Goal: Transaction & Acquisition: Purchase product/service

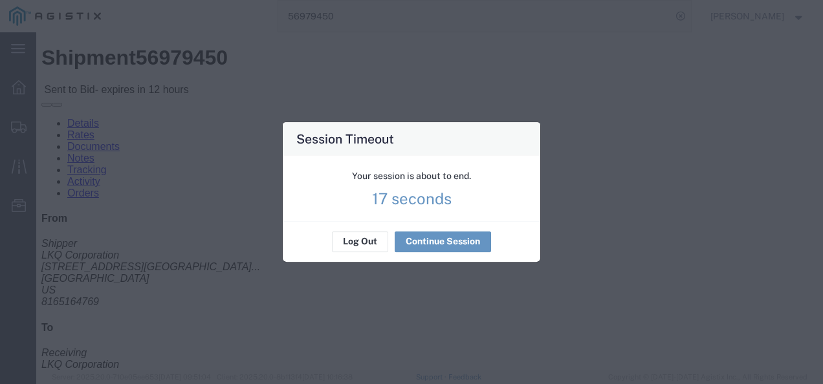
scroll to position [647, 0]
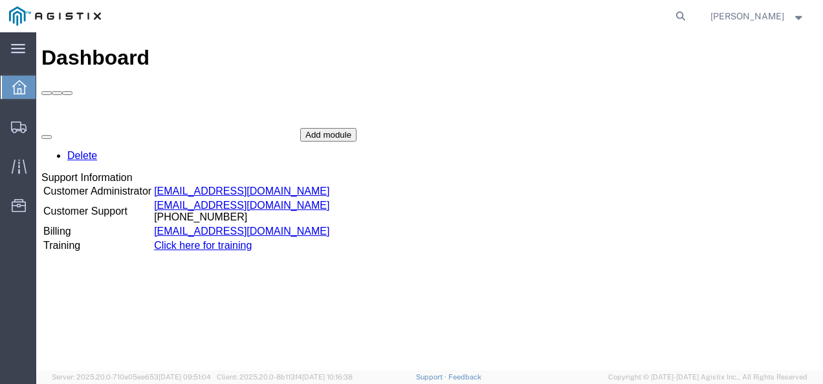
drag, startPoint x: 478, startPoint y: 269, endPoint x: 557, endPoint y: 202, distance: 103.3
click at [357, 142] on div "Add module" at bounding box center [328, 135] width 56 height 14
click at [690, 13] on icon at bounding box center [681, 16] width 18 height 18
paste input "56979633"
type input "56979633"
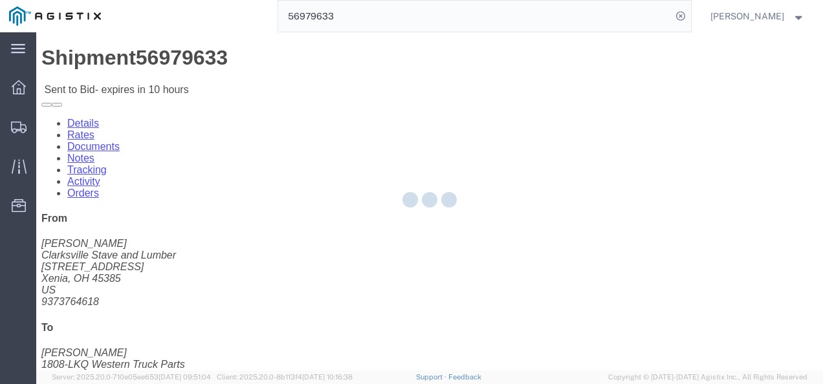
click at [408, 263] on div at bounding box center [429, 201] width 787 height 338
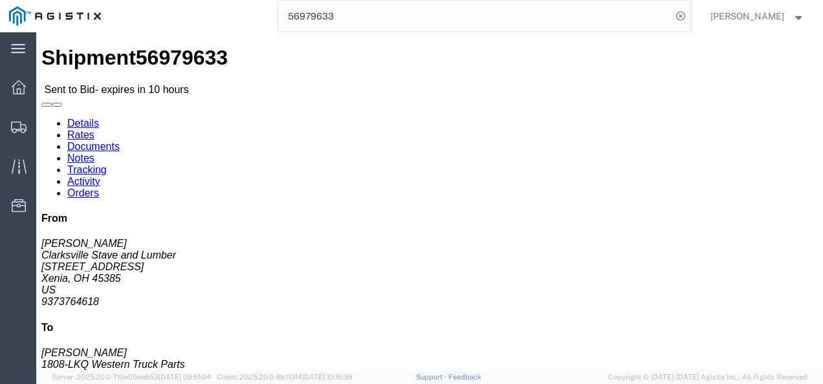
click link "Rates"
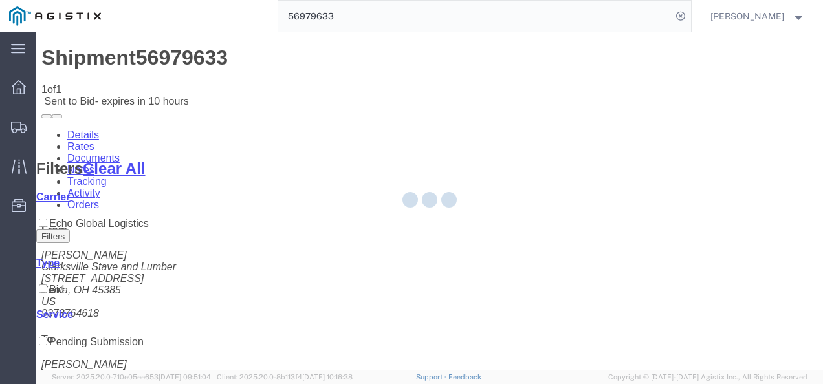
drag, startPoint x: 454, startPoint y: 278, endPoint x: 238, endPoint y: 201, distance: 229.5
click at [444, 271] on div at bounding box center [429, 201] width 787 height 338
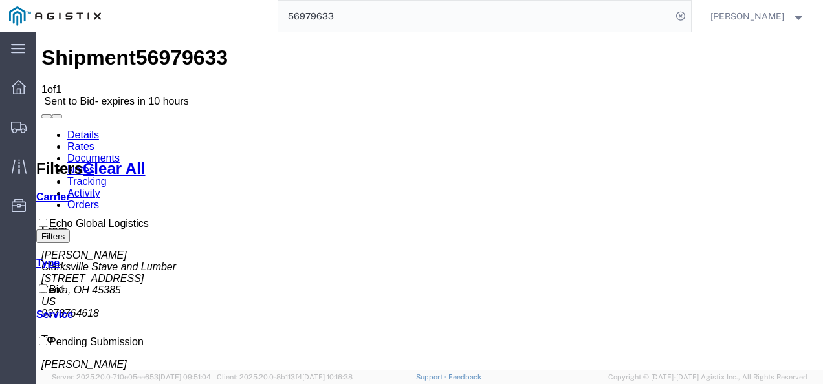
click at [76, 129] on link "Details" at bounding box center [83, 134] width 32 height 11
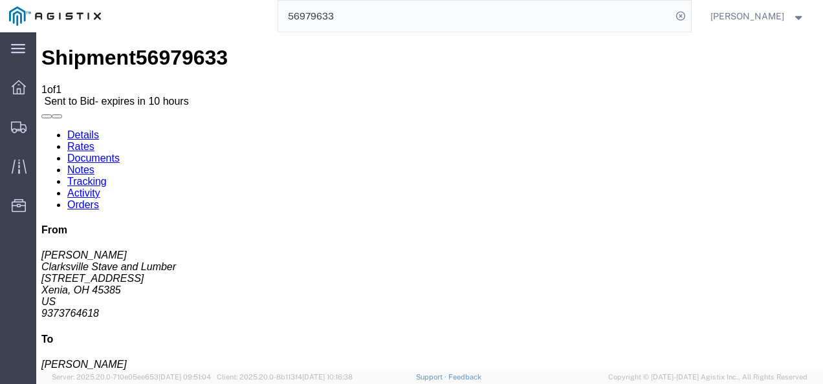
drag, startPoint x: 371, startPoint y: 260, endPoint x: 337, endPoint y: 230, distance: 44.9
click h4 "Routing & Vehicle Information"
click address "Clarksville Stave and Lumber (Chuck Valentine) 2808 Jasper Road Xenia, OH 45385…"
copy address "9373764618"
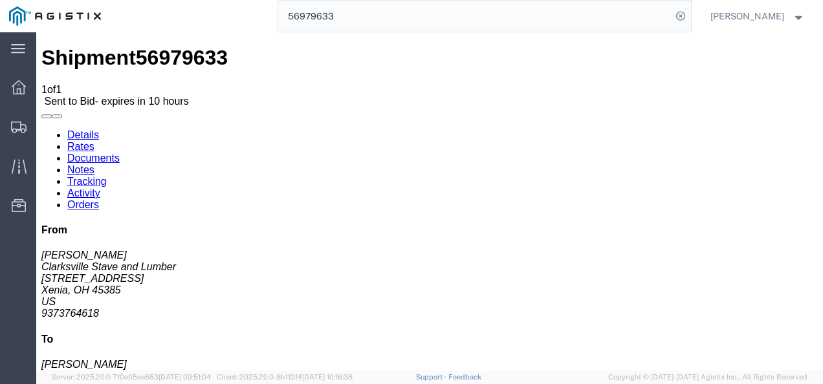
click div "Leg 1 - Truckload Vehicle 1: Flat Bed Number of trucks: 1"
click div "Ship From Clarksville Stave and Lumber (Chuck Valentine) 2808 Jasper Road Xenia…"
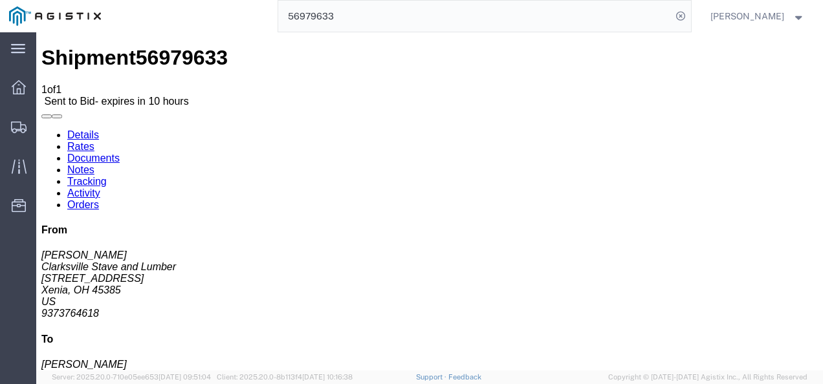
click div "Ship From Clarksville Stave and Lumber (Chuck Valentine) 2808 Jasper Road Xenia…"
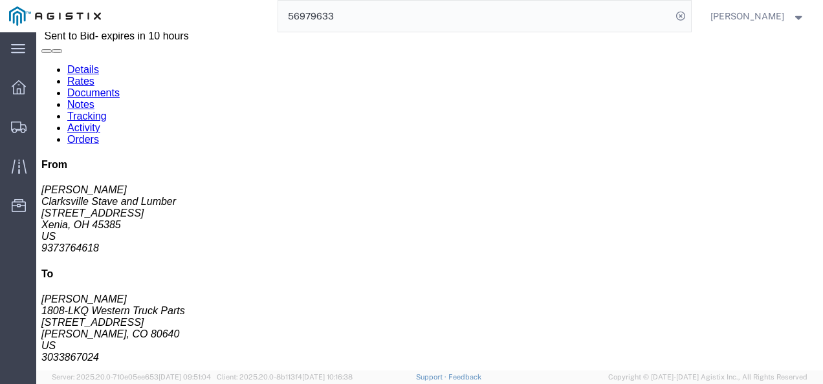
scroll to position [65, 0]
click div "Leg 1 - Truckload Vehicle 1: Flat Bed Number of trucks: 1"
click h4 "Routing & Vehicle Information"
click link "Notes"
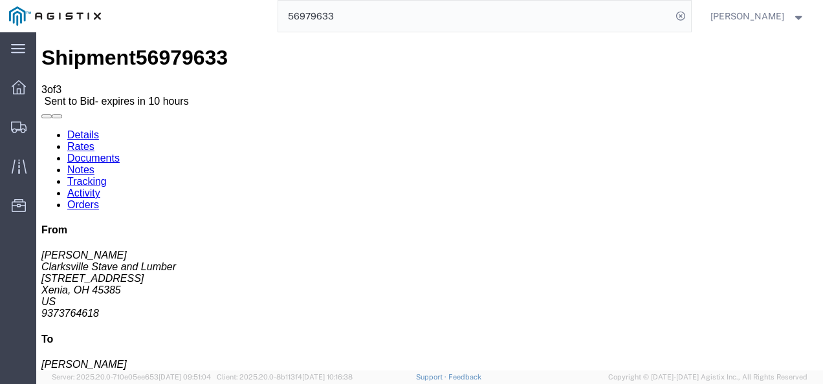
drag, startPoint x: 157, startPoint y: 309, endPoint x: 117, endPoint y: 228, distance: 90.0
click at [83, 129] on link "Details" at bounding box center [83, 134] width 32 height 11
click div "Shipment Detail Ship From Clarksville Stave and Lumber (Chuck Valentine) 2808 J…"
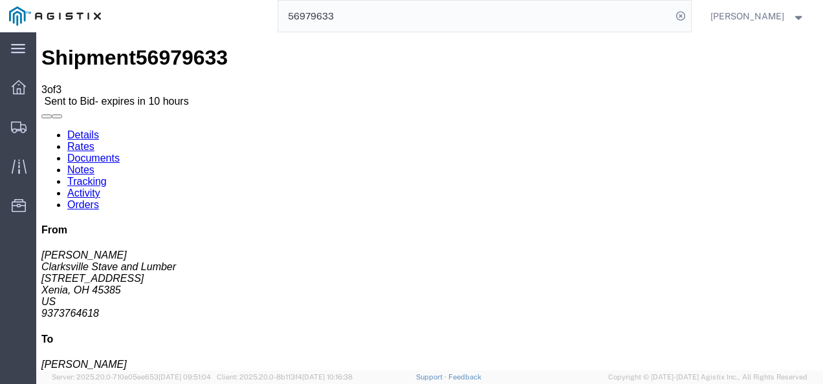
click h4 "Routing & Vehicle Information"
click link "Notes"
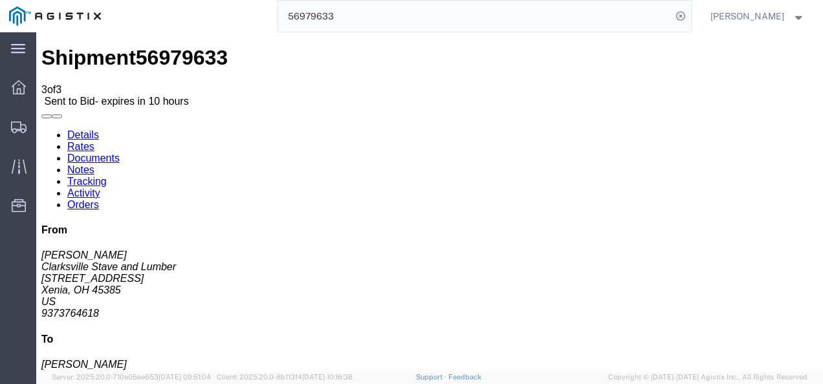
click at [87, 129] on link "Details" at bounding box center [83, 134] width 32 height 11
click div "Leg 1 - Truckload Vehicle 1: Flat Bed Number of trucks: 1"
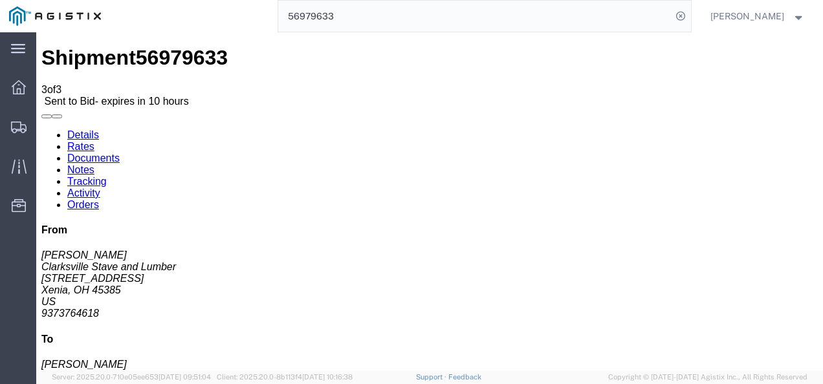
click div "Leg 1 - Truckload Vehicle 1: Flat Bed Number of trucks: 1"
click div "Ship From Clarksville Stave and Lumber (Chuck Valentine) 2808 Jasper Road Xenia…"
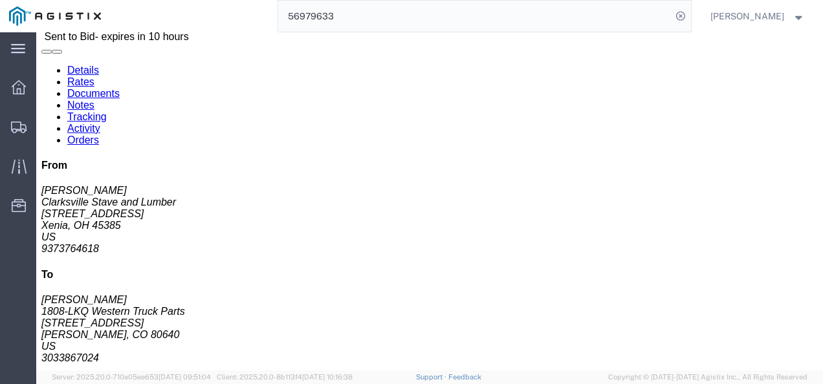
click h4 "Routing & Vehicle Information"
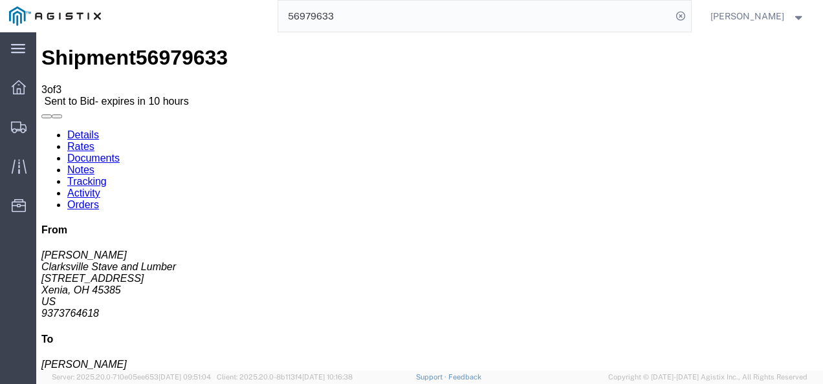
click h4 "Routing & Vehicle Information"
click div "Leg 1 - Truckload Vehicle 1: Flat Bed Number of trucks: 1"
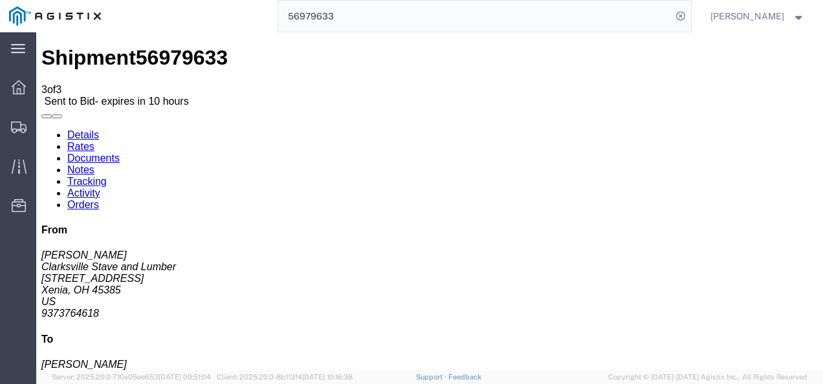
click div "Ship From Clarksville Stave and Lumber (Chuck Valentine) 2808 Jasper Road Xenia…"
click div "Leg 1 - Truckload Vehicle 1: Flat Bed Number of trucks: 1"
drag, startPoint x: 415, startPoint y: 281, endPoint x: 340, endPoint y: 249, distance: 81.2
click div "Leg 1 - Truckload Vehicle 1: Flat Bed Number of trucks: 1"
click div "Shipment Detail Ship From Clarksville Stave and Lumber (Chuck Valentine) 2808 J…"
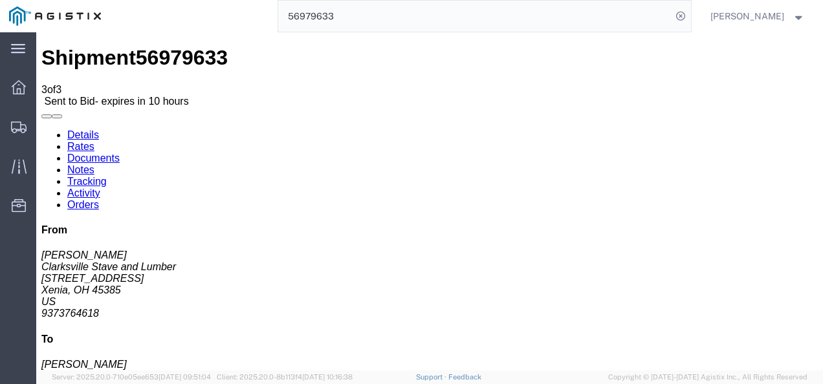
click address "1808-LKQ Western Truck Parts (Ken McKnight) 1808 9090 Brighton Rd Henderson, CO…"
drag, startPoint x: 186, startPoint y: 188, endPoint x: 341, endPoint y: 214, distance: 156.8
click div "Ship From Clarksville Stave and Lumber (Chuck Valentine) 2808 Jasper Road Xenia…"
drag, startPoint x: 358, startPoint y: 236, endPoint x: 205, endPoint y: 205, distance: 156.6
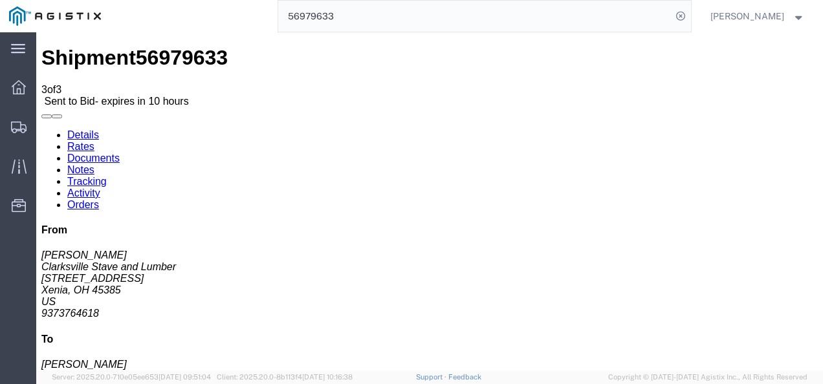
click h4 "Routing & Vehicle Information"
click address "1808-LKQ Western Truck Parts (Ken McKnight) 1808 9090 Brighton Rd Henderson, CO…"
copy address "3033867024"
click div "Shipment Detail Ship From Clarksville Stave and Lumber (Chuck Valentine) 2808 J…"
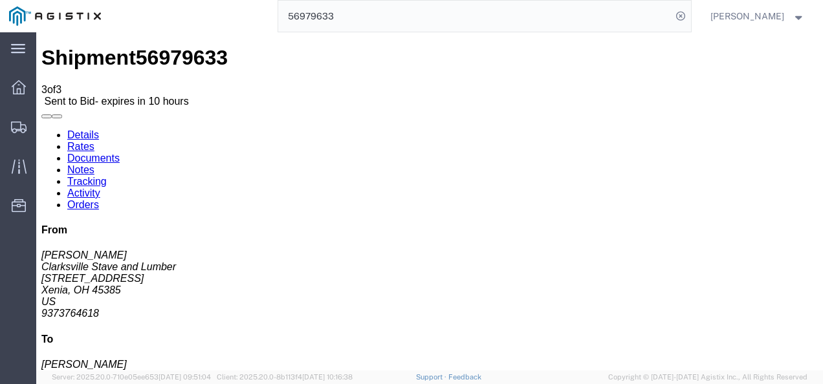
click div "Leg 1 - Truckload Vehicle 1: Flat Bed Number of trucks: 1"
click link "Rates"
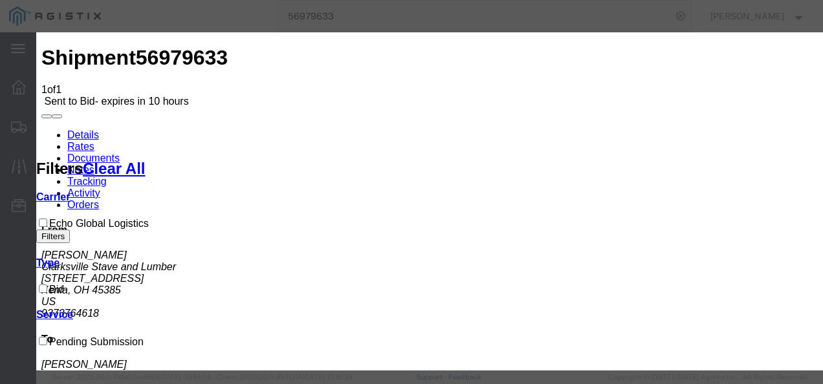
drag, startPoint x: 242, startPoint y: 145, endPoint x: 239, endPoint y: 160, distance: 15.7
select select "4622"
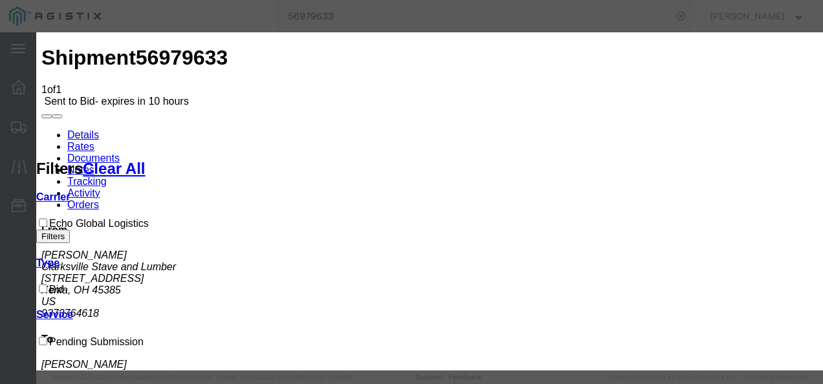
checkbox input "true"
drag, startPoint x: 460, startPoint y: 147, endPoint x: 463, endPoint y: 159, distance: 12.1
select select "13989"
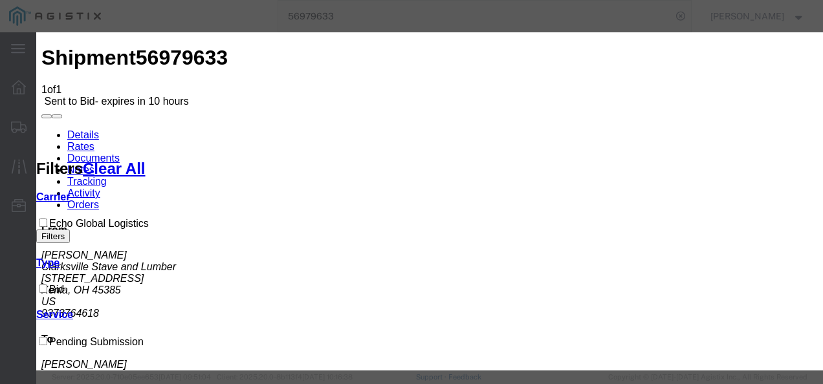
type input "2250"
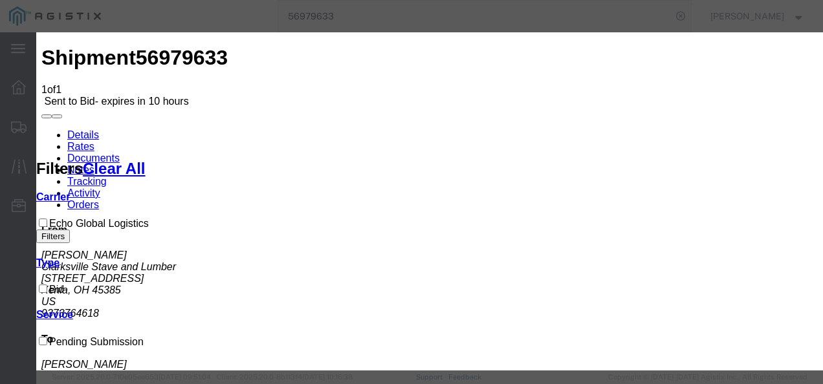
scroll to position [194, 0]
drag, startPoint x: 704, startPoint y: 192, endPoint x: 524, endPoint y: 173, distance: 181.0
type input "2400"
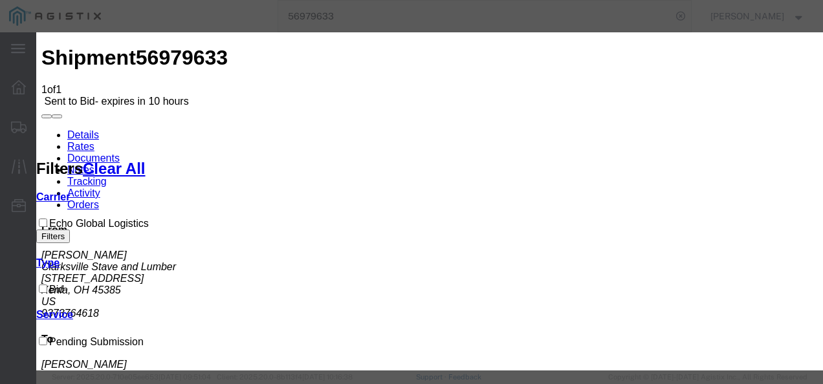
drag, startPoint x: 703, startPoint y: 89, endPoint x: 630, endPoint y: 89, distance: 73.1
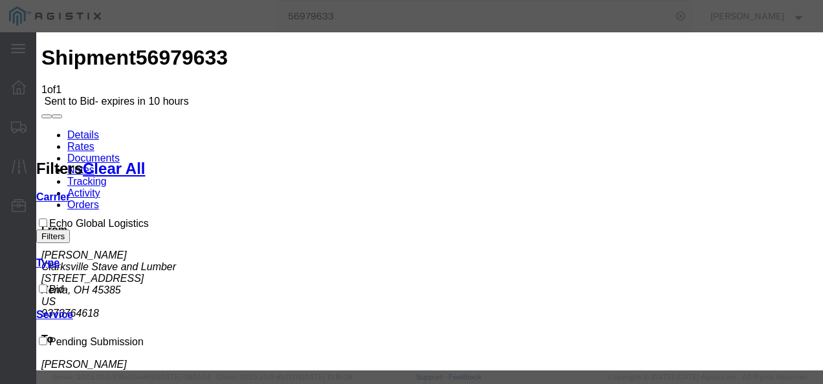
type input "1234"
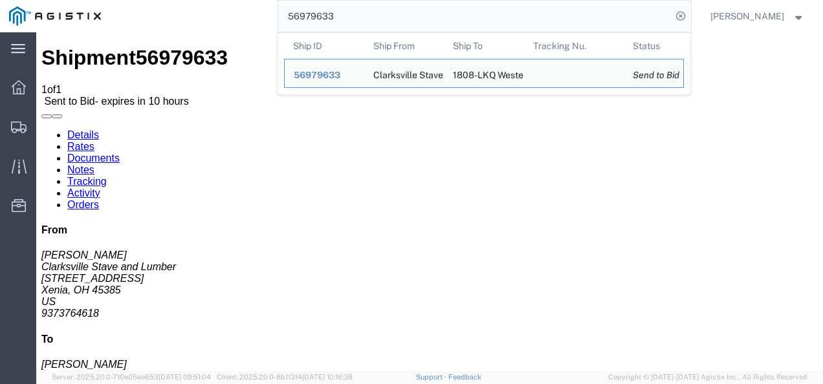
click at [425, 17] on input "56979633" at bounding box center [474, 16] width 393 height 31
paste input "8222"
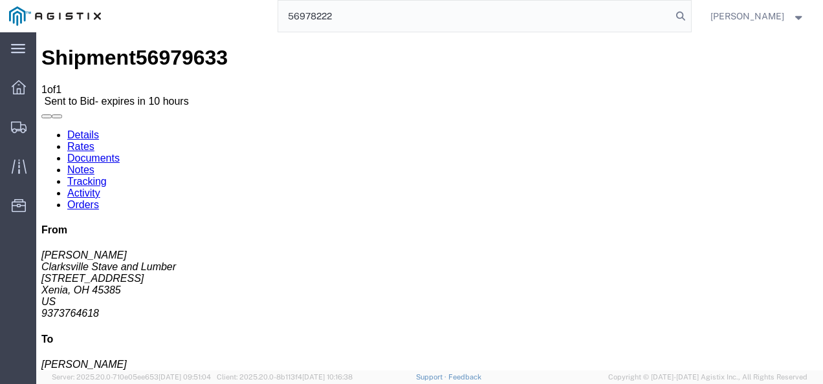
type input "56978222"
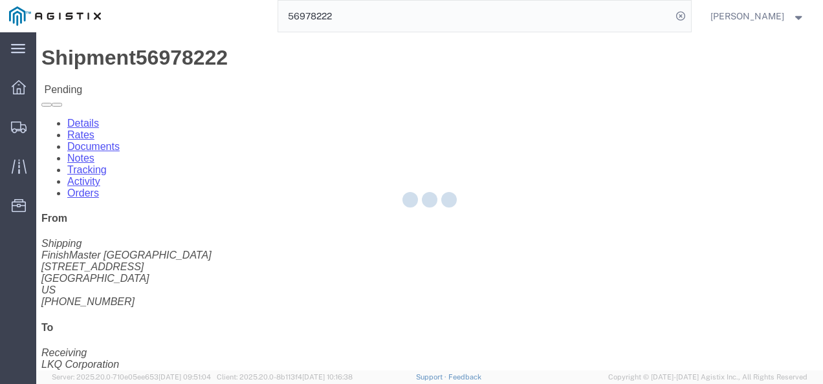
click at [341, 261] on div at bounding box center [429, 201] width 787 height 338
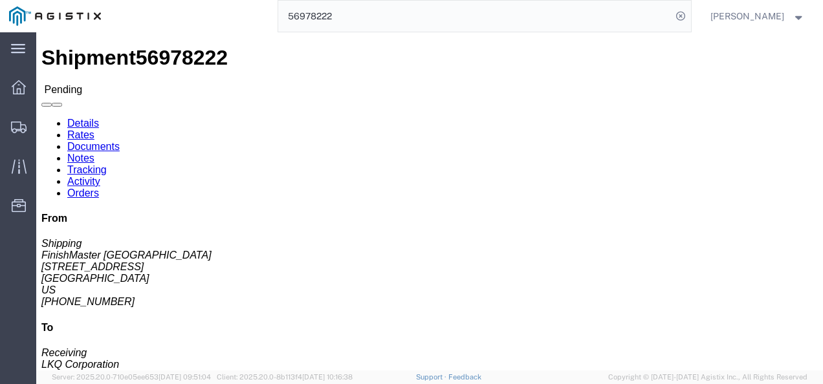
click button "Enter / Modify Bid"
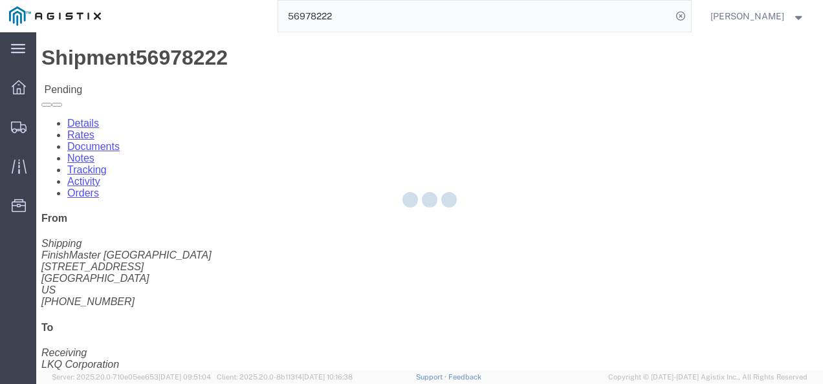
select select "4622"
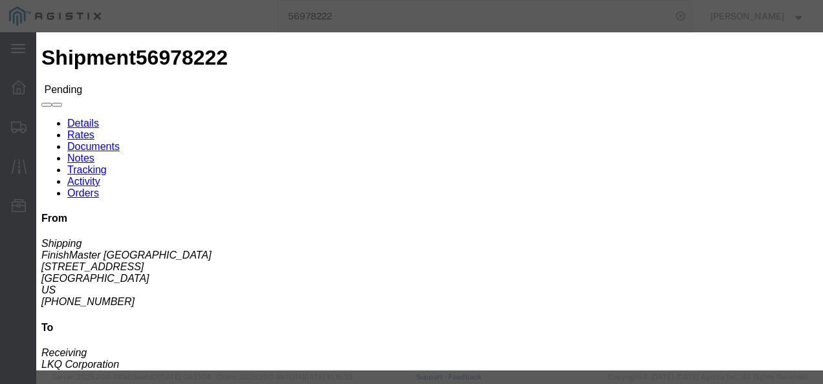
click link "Widow - Echo Global Logistics - TL Standard 3 - 5 Day"
drag, startPoint x: 672, startPoint y: 129, endPoint x: 482, endPoint y: 127, distance: 190.3
click div "Select 2 Day Service 3 Axle Winch Truck 3 to 5 Day Service 96L Domestic Flat Ra…"
type input "1650"
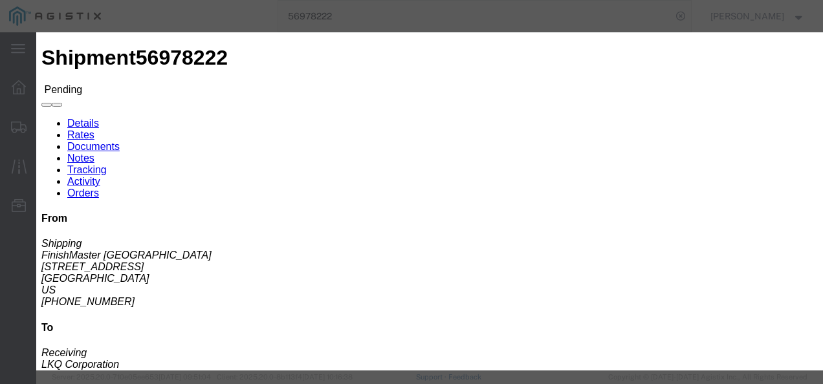
click button "Submit"
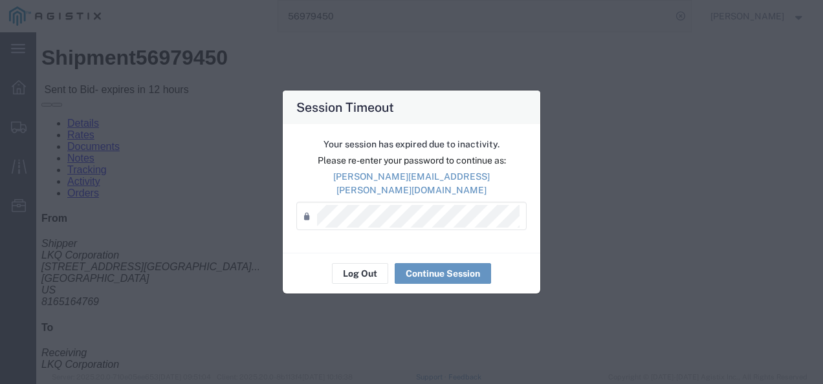
scroll to position [647, 0]
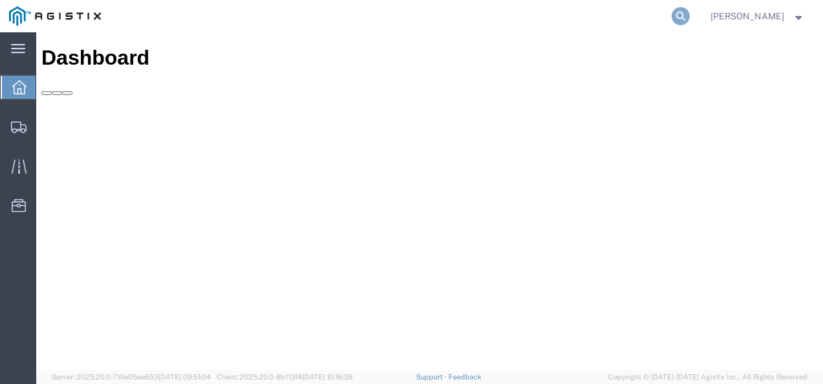
click at [690, 12] on icon at bounding box center [681, 16] width 18 height 18
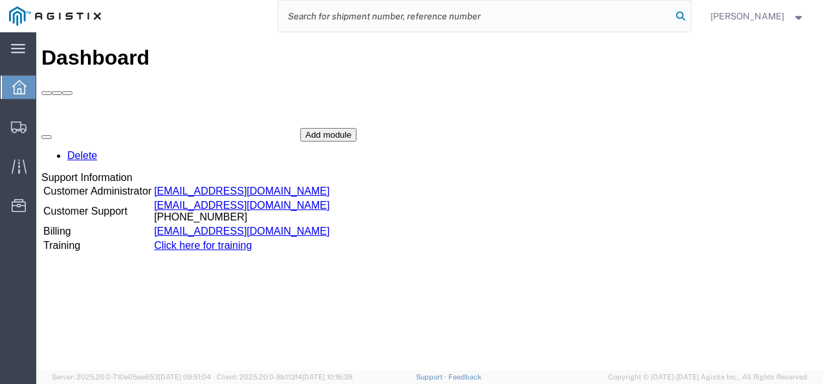
paste input "56981765"
type input "56981765"
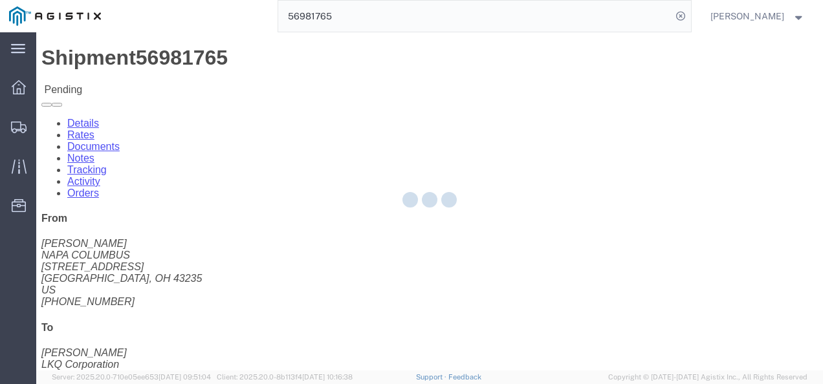
click at [430, 241] on div at bounding box center [429, 201] width 787 height 338
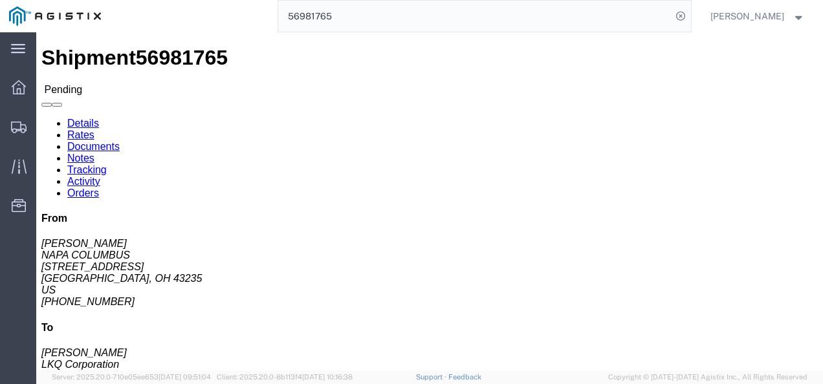
click div "Shipment Detail Ship From NAPA COLUMBUS (JOHN BRUTCHERY) 2665 W DUBLIN GRANVILL…"
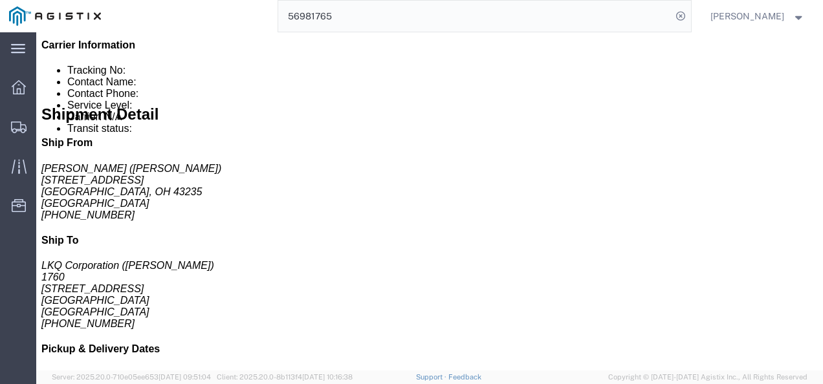
scroll to position [518, 0]
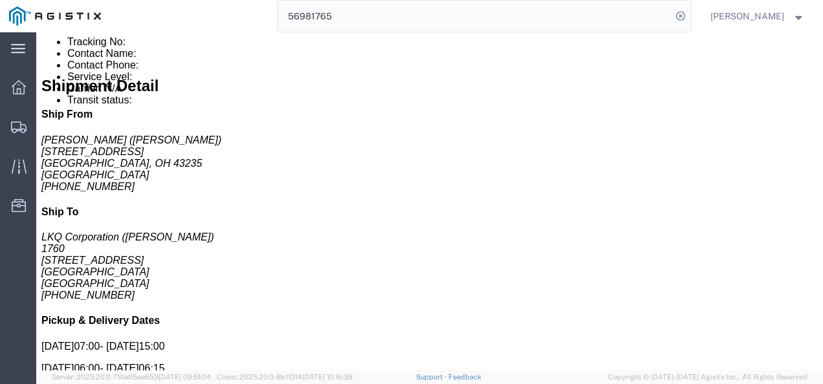
click div "Billing Cost Center: 1760 Freight In - Cores Cost Center Number: 1760-1300-5018…"
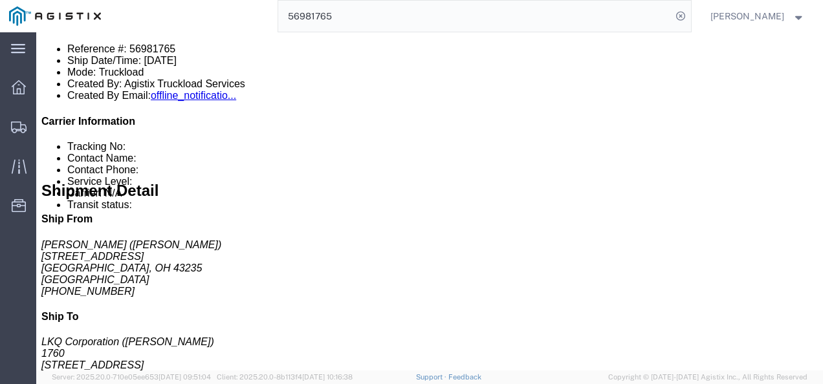
scroll to position [324, 0]
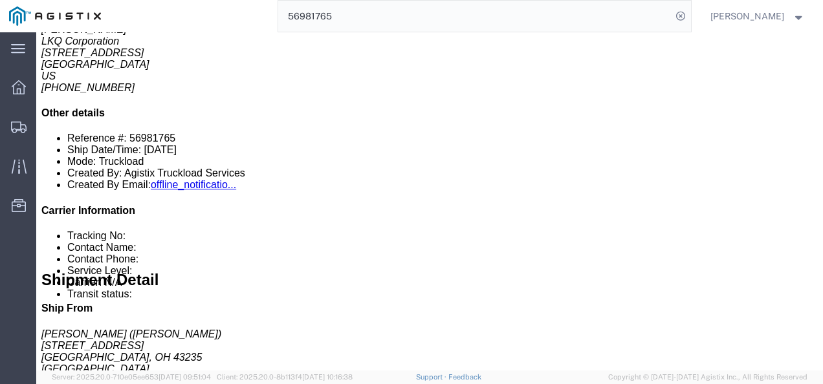
click link "Rates"
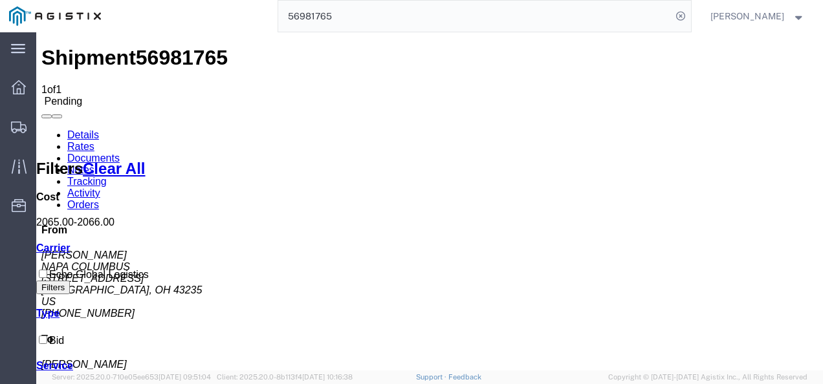
click at [72, 129] on link "Details" at bounding box center [83, 134] width 32 height 11
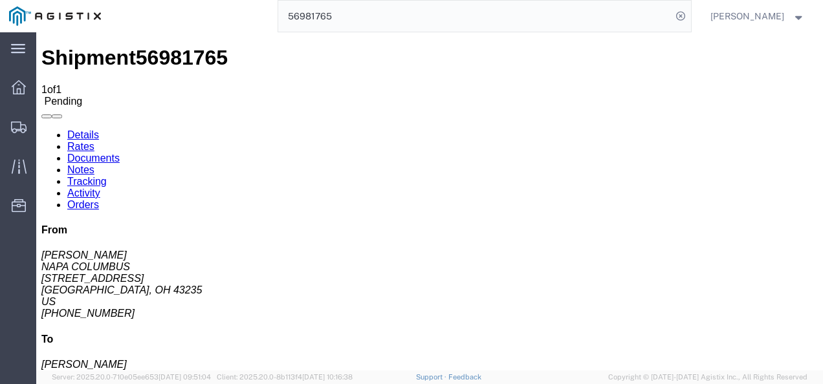
click div "Ship From NAPA COLUMBUS (JOHN BRUTCHERY) 2665 W DUBLIN GRANVILLE RD COLUMBUS, O…"
click button "Enter / Modify Bid"
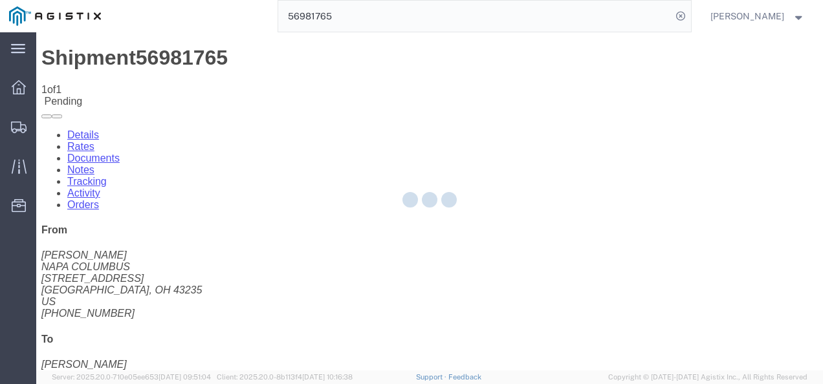
select select "4622"
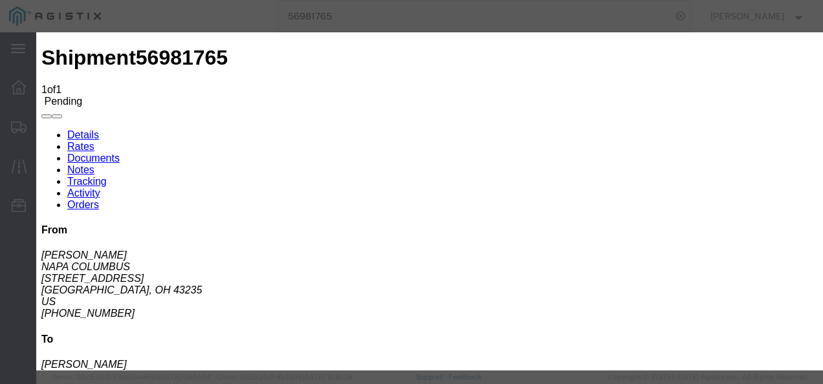
click link "ks_ga - Echo Global Logistics - TL Standard 3 - 5 Day"
drag, startPoint x: 667, startPoint y: 132, endPoint x: 530, endPoint y: 128, distance: 136.6
click div "Select 2 Day Service 3 Axle Winch Truck 3 to 5 Day Service 96L Domestic Flat Ra…"
type input "2000"
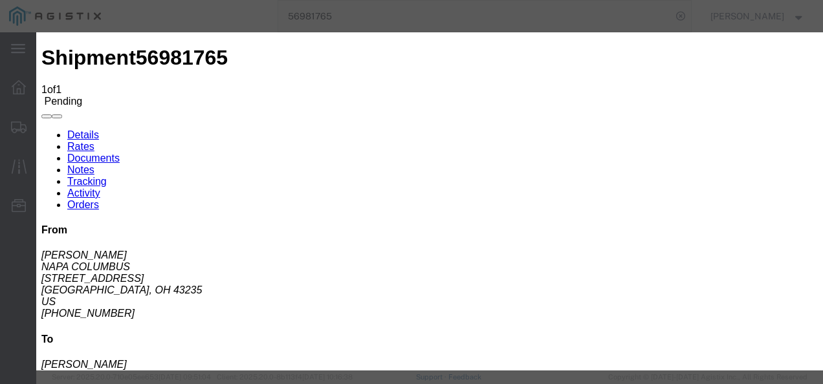
drag, startPoint x: 669, startPoint y: 271, endPoint x: 704, endPoint y: 303, distance: 47.6
click button "Submit"
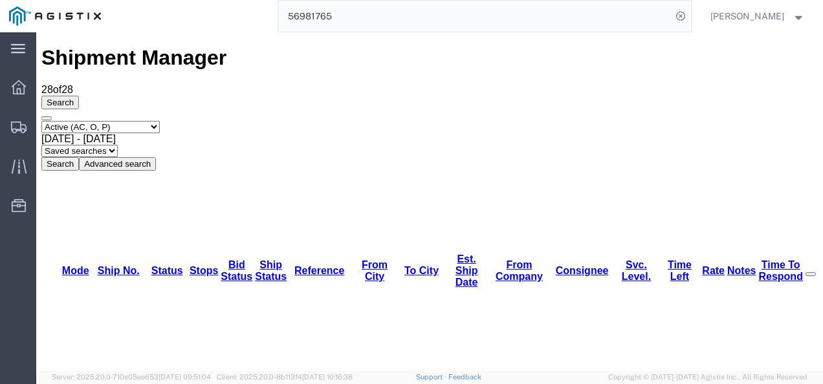
click at [399, 12] on input "56981765" at bounding box center [474, 16] width 393 height 31
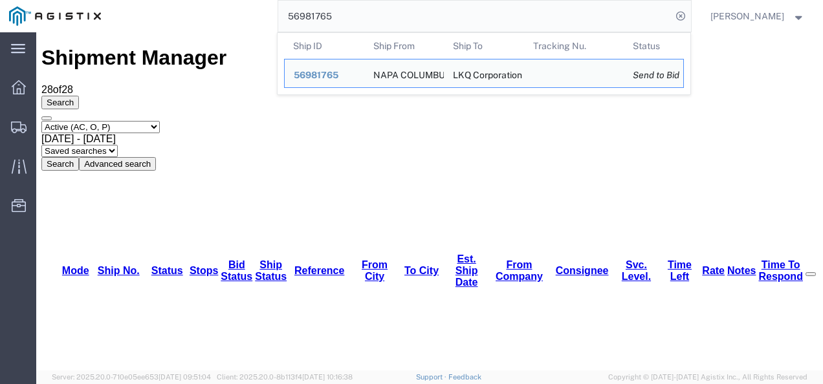
click at [399, 11] on input "56981765" at bounding box center [474, 16] width 393 height 31
paste input "3250"
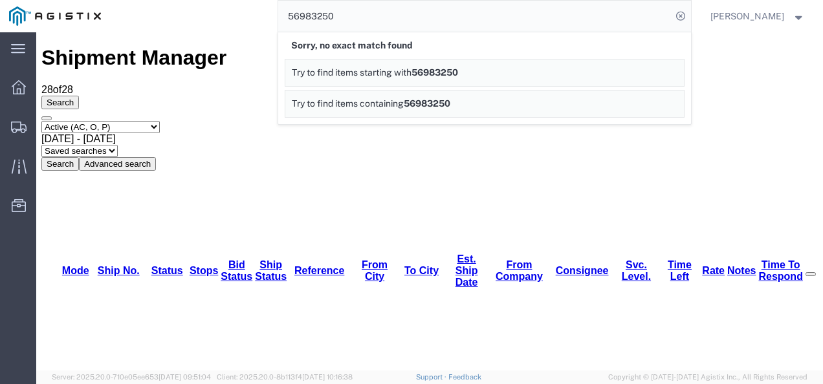
click at [397, 14] on input "56983250" at bounding box center [474, 16] width 393 height 31
paste input "65258"
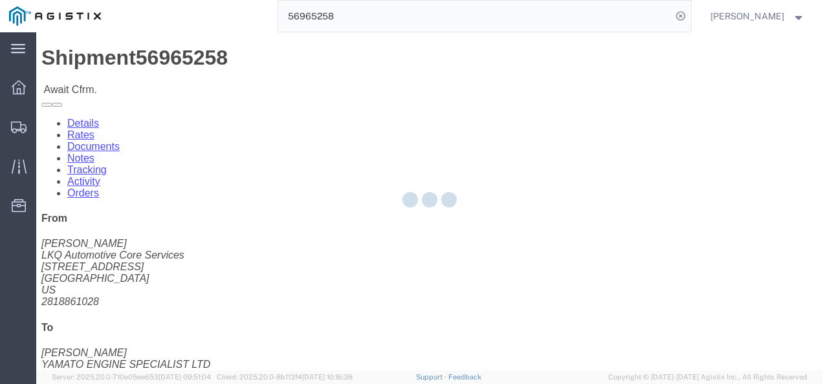
click at [381, 242] on div at bounding box center [429, 201] width 787 height 338
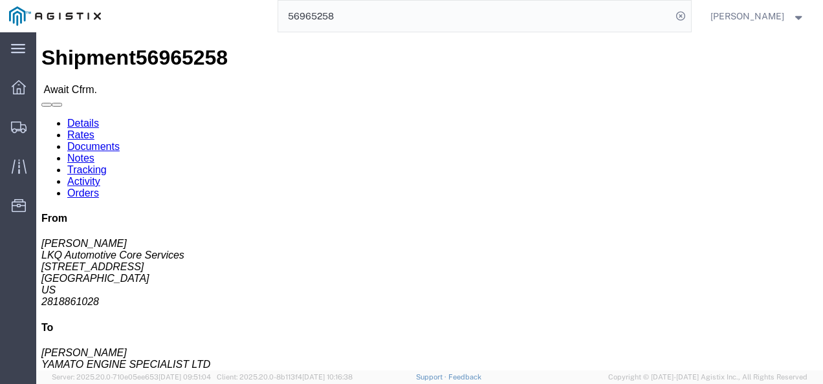
click link "Rates"
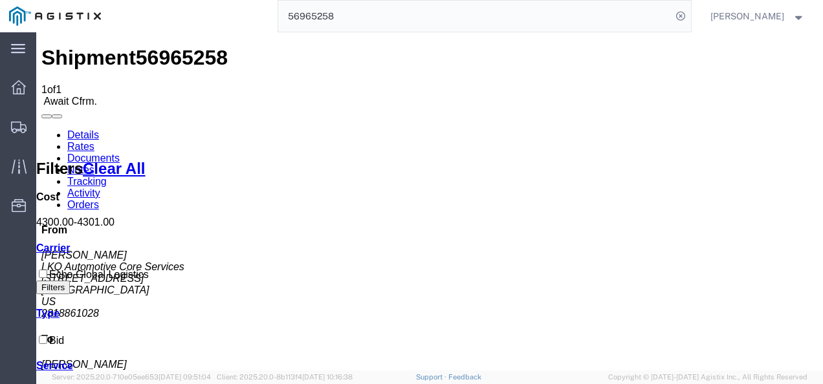
click at [71, 129] on link "Details" at bounding box center [83, 134] width 32 height 11
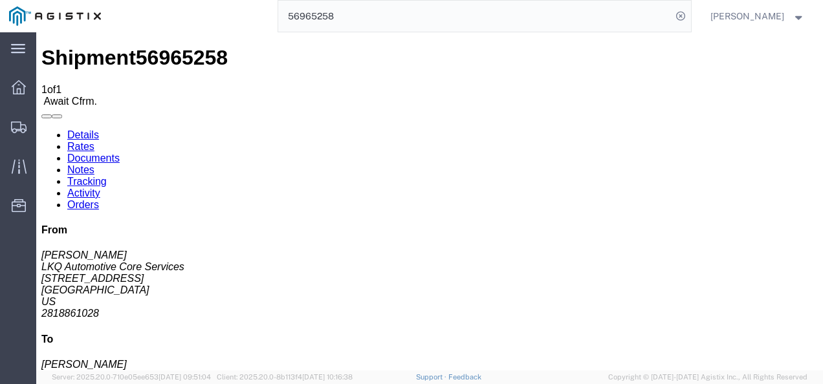
drag, startPoint x: 329, startPoint y: 229, endPoint x: 173, endPoint y: 122, distance: 189.4
click h4 "Routing & Vehicle Information"
click span "56965258"
copy span "56965258"
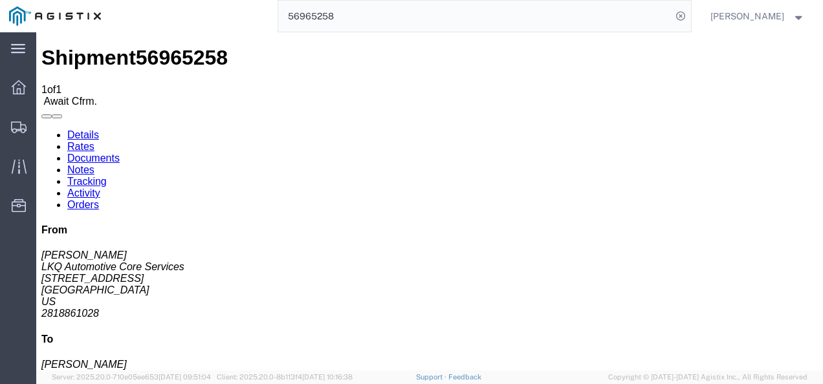
click div "Ship From LKQ Automotive Core Services (Alfredo Canales) 1760 1714 West Mout Ho…"
click div "Shipment 56965258 1 of 1 Await Cfrm."
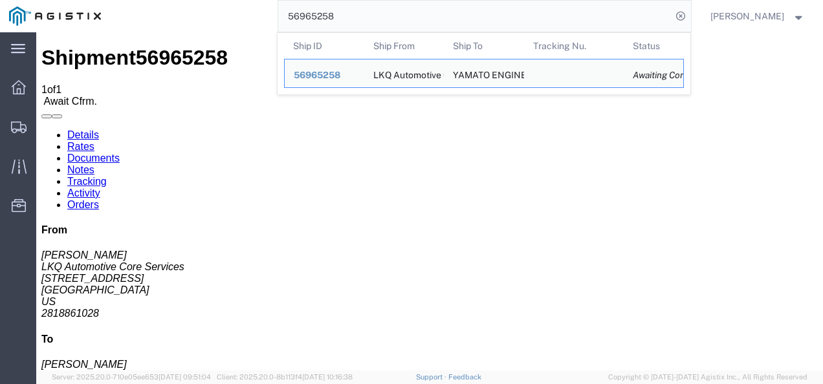
click at [349, 15] on input "56965258" at bounding box center [474, 16] width 393 height 31
paste input "83087"
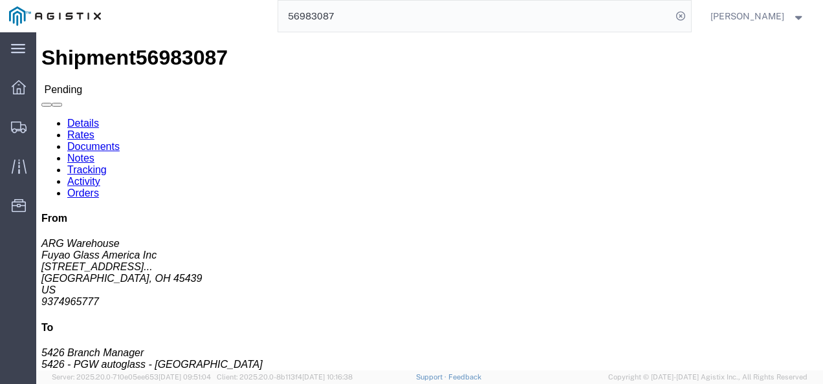
click h4 "Routing & Vehicle Information"
click div "Ship From Fuyao Glass America Inc (ARG Warehouse) FUYA 2801 W Stroop Rd Attn: 2…"
click link "Rates"
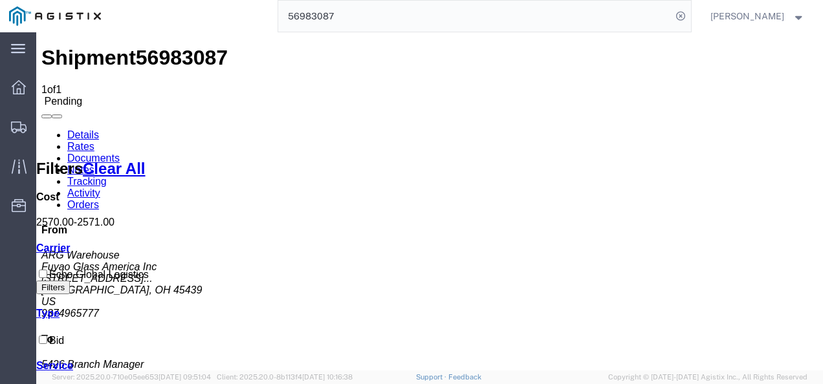
click at [86, 129] on link "Details" at bounding box center [83, 134] width 32 height 11
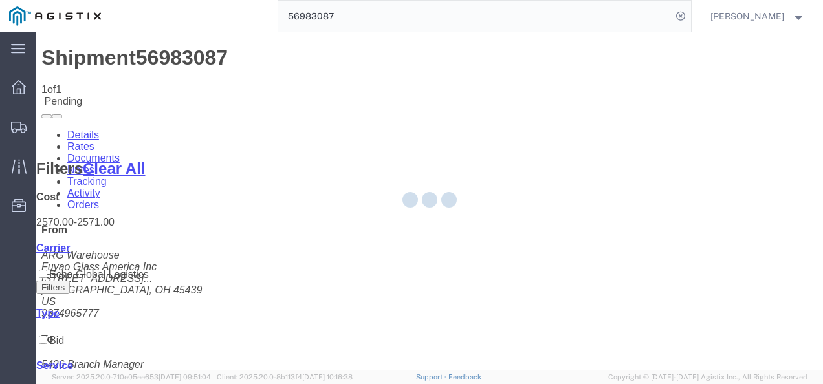
click at [564, 296] on div at bounding box center [429, 201] width 787 height 338
click at [401, 283] on div at bounding box center [429, 201] width 787 height 338
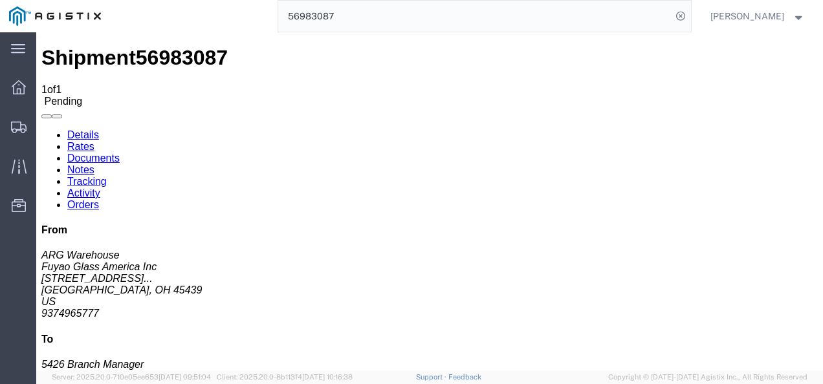
click div "Ship From Fuyao Glass America Inc (ARG Warehouse) FUYA 2801 W Stroop Rd Attn: 2…"
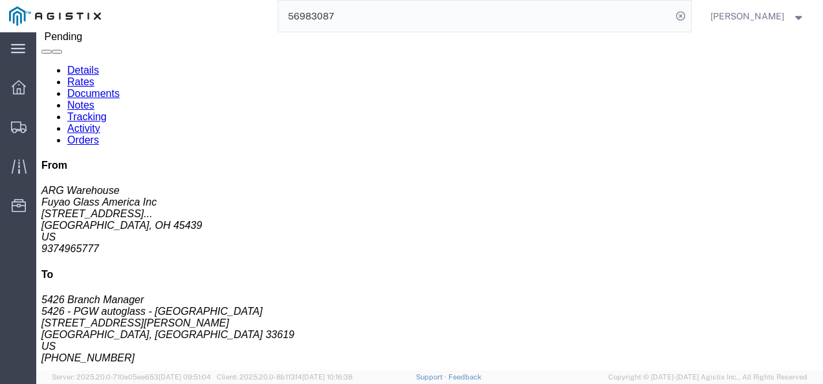
scroll to position [194, 0]
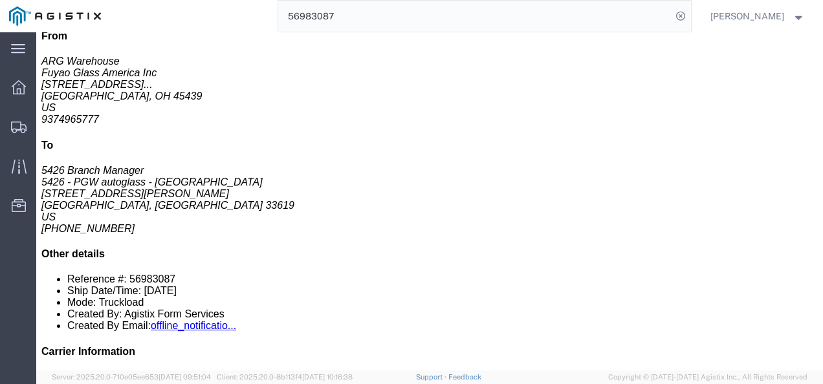
click div "48 Your Packaging Total weight: 39000.00 LBS ( dim ) Dimensions: L 48.00 x W 8.…"
drag, startPoint x: 342, startPoint y: 199, endPoint x: 356, endPoint y: 219, distance: 24.2
click div "48 Your Packaging Total weight: 39000.00 LBS ( dim ) Dimensions: L 48.00 x W 8.…"
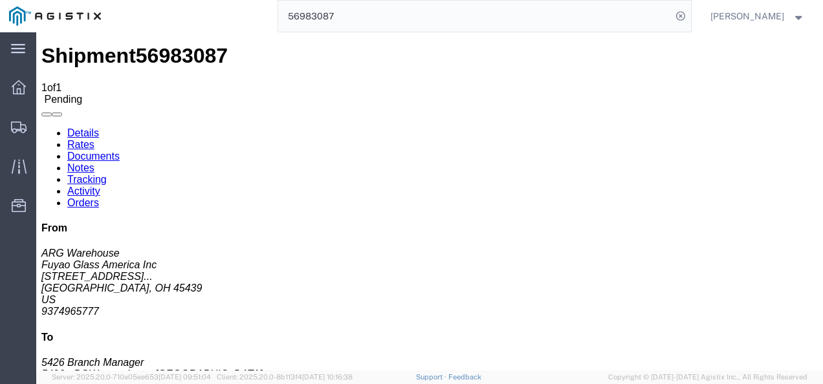
scroll to position [0, 0]
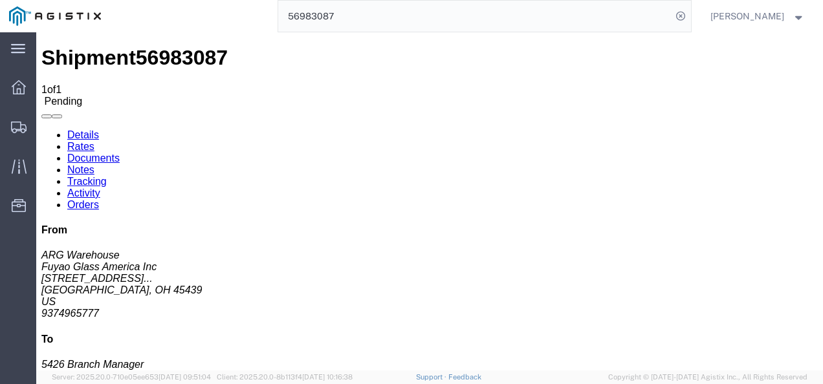
click div "Ship From Fuyao Glass America Inc (ARG Warehouse) FUYA 2801 W Stroop Rd Attn: 2…"
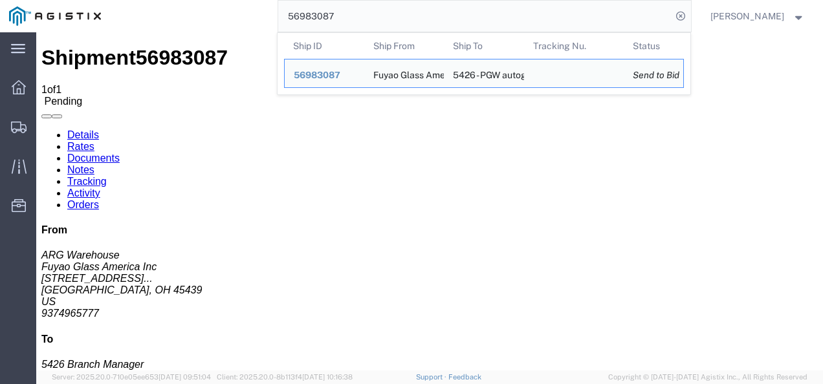
click at [379, 19] on input "56983087" at bounding box center [474, 16] width 393 height 31
click at [381, 19] on input "56983087" at bounding box center [474, 16] width 393 height 31
drag, startPoint x: 363, startPoint y: 19, endPoint x: 386, endPoint y: 19, distance: 22.7
click at [357, 19] on input "56983087" at bounding box center [474, 16] width 393 height 31
paste input "78470"
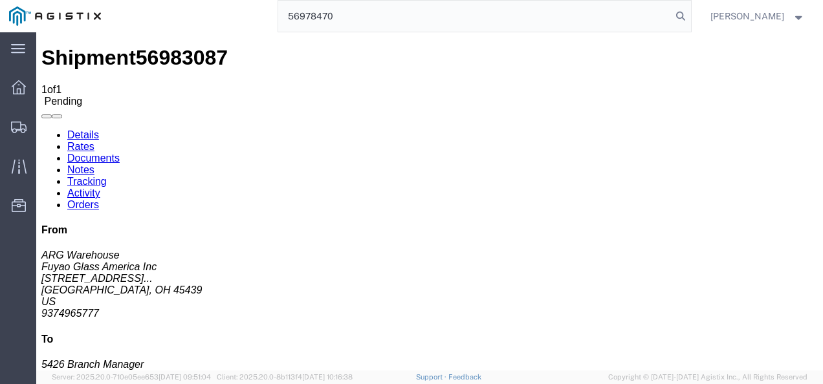
type input "56978470"
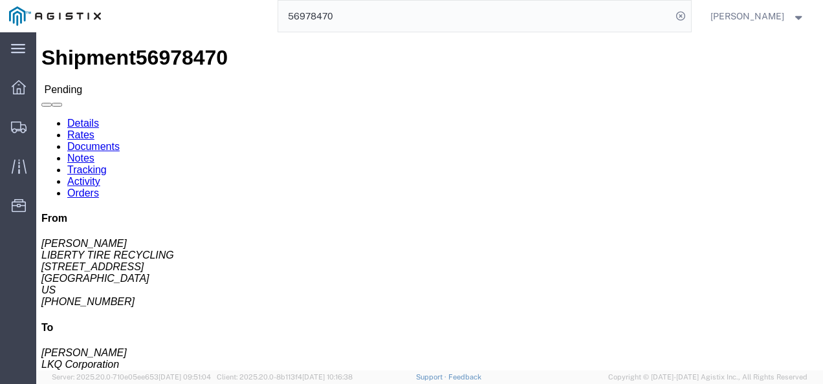
click div "Ship From LIBERTY TIRE RECYCLING (FRANK BYERS) 580 GIFCO ROAD MIDLOTHIAN, TX 76…"
click h4 "Routing & Vehicle Information"
click link "Rates"
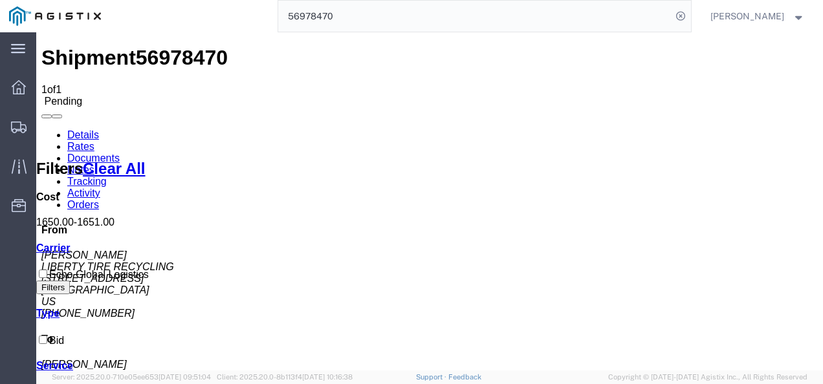
drag, startPoint x: 430, startPoint y: 239, endPoint x: 135, endPoint y: 123, distance: 317.9
click at [83, 129] on link "Details" at bounding box center [83, 134] width 32 height 11
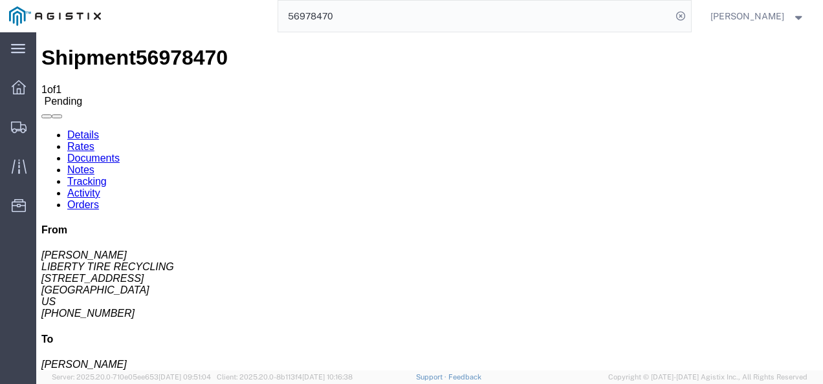
click div "Leg 1 - Truckload Vehicle 1: Standard Dry Van (53 Feet) Number of trucks: 1"
drag, startPoint x: 413, startPoint y: 246, endPoint x: 399, endPoint y: 233, distance: 19.2
click div "Leg 1 - Truckload Vehicle 1: Standard Dry Van (53 Feet) Number of trucks: 1"
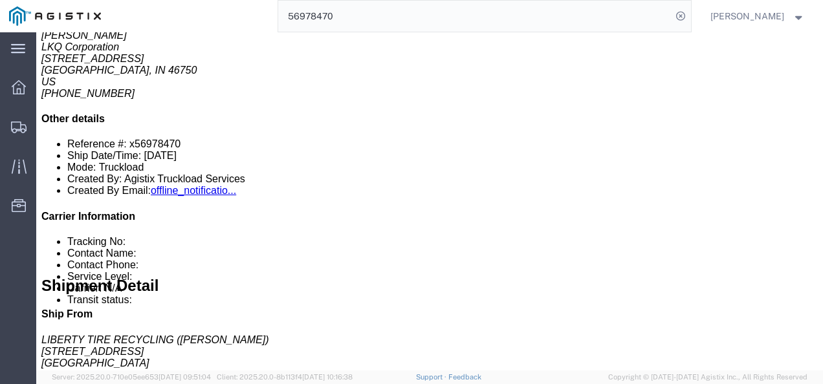
scroll to position [9, 0]
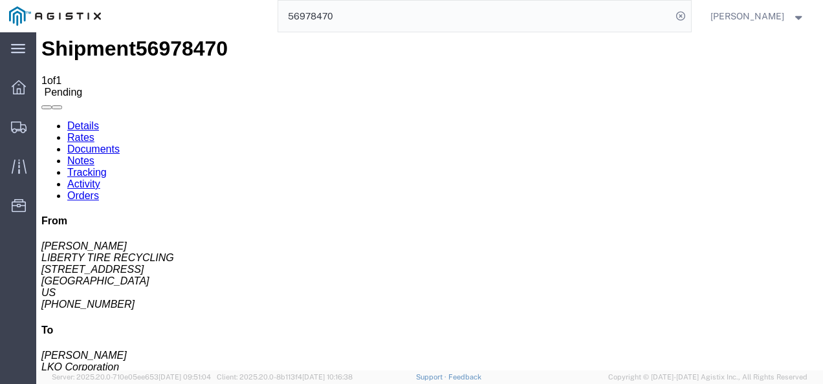
click h4 "Routing & Vehicle Information"
click div "Ship From LIBERTY TIRE RECYCLING (FRANK BYERS) 580 GIFCO ROAD MIDLOTHIAN, TX 76…"
click h4 "Routing & Vehicle Information"
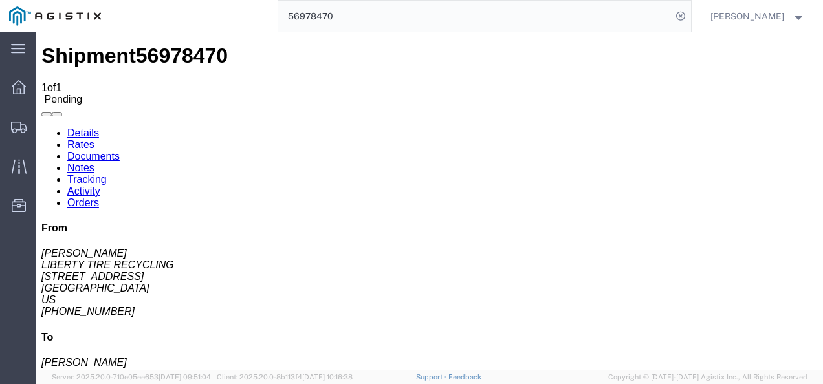
scroll to position [0, 0]
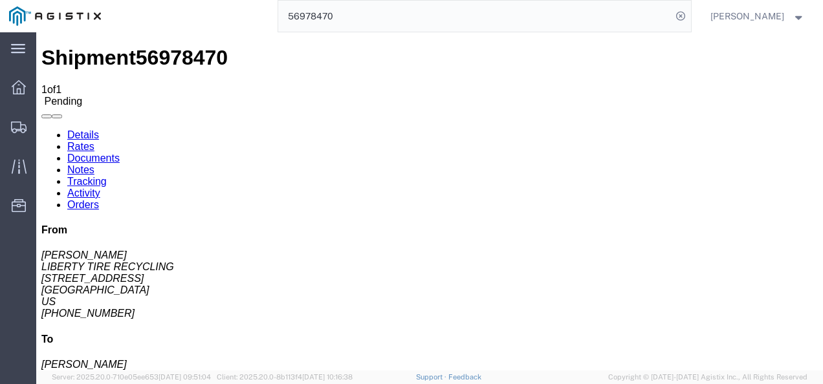
click h4 "Routing & Vehicle Information"
drag, startPoint x: 321, startPoint y: 213, endPoint x: 391, endPoint y: 333, distance: 139.2
click div "Shipment Detail Ship From LIBERTY TIRE RECYCLING (FRANK BYERS) 580 GIFCO ROAD M…"
click div "Leg 1 - Truckload Vehicle 1: Standard Dry Van (53 Feet) Number of trucks: 1"
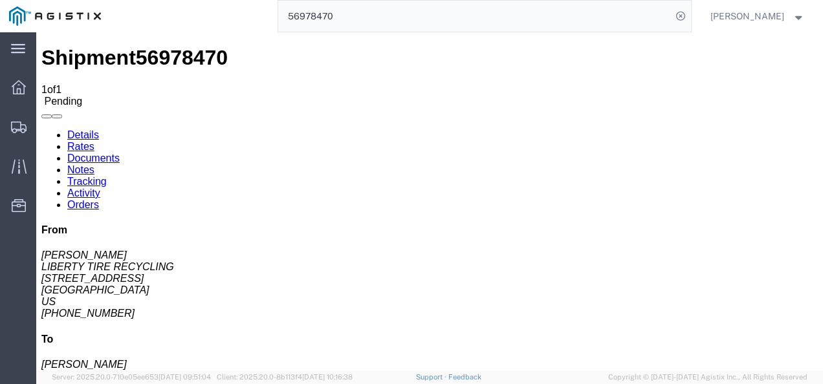
click button "Enter / Modify Bid"
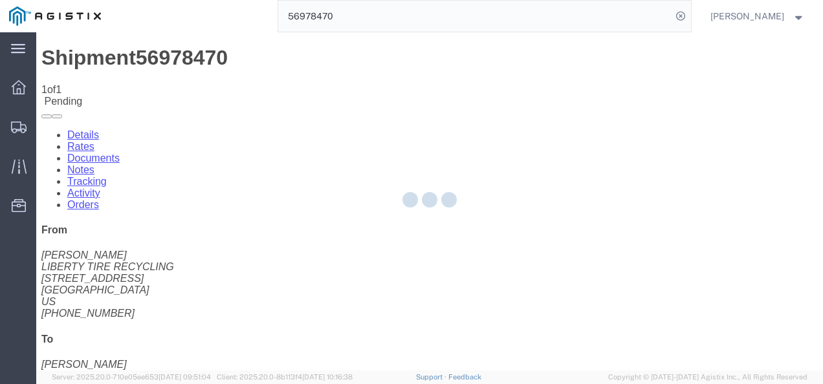
select select "4622"
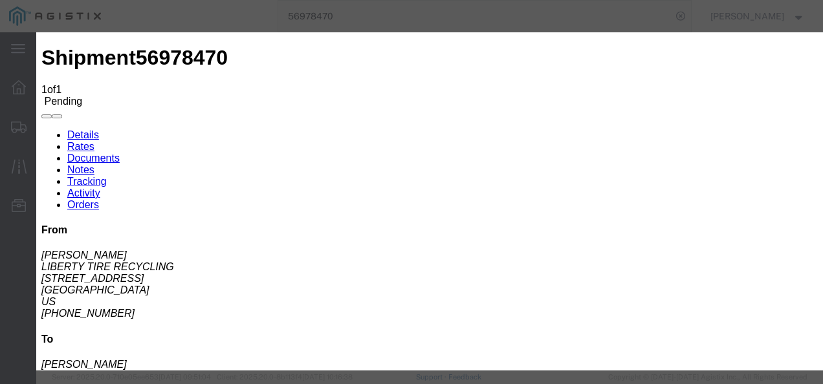
click link "ks_ga - Echo Global Logistics - TL Standard 3 - 5 Day"
drag, startPoint x: 670, startPoint y: 136, endPoint x: 527, endPoint y: 124, distance: 142.9
click div "Select 2 Day Service 3 Axle Winch Truck 3 to 5 Day Service 96L Domestic Flat Ra…"
type input "1600"
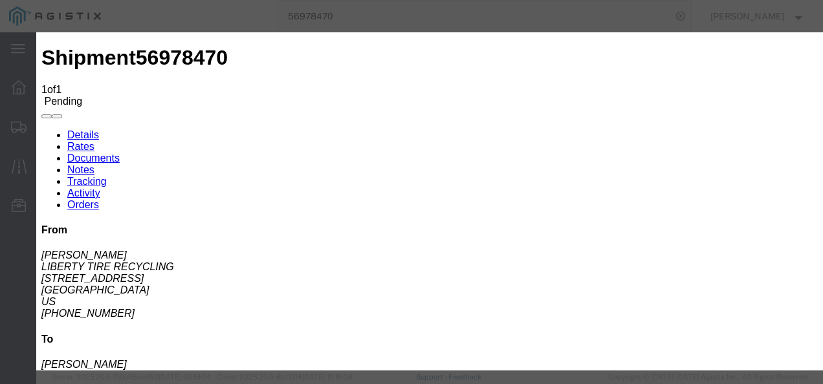
click button "Submit"
click div
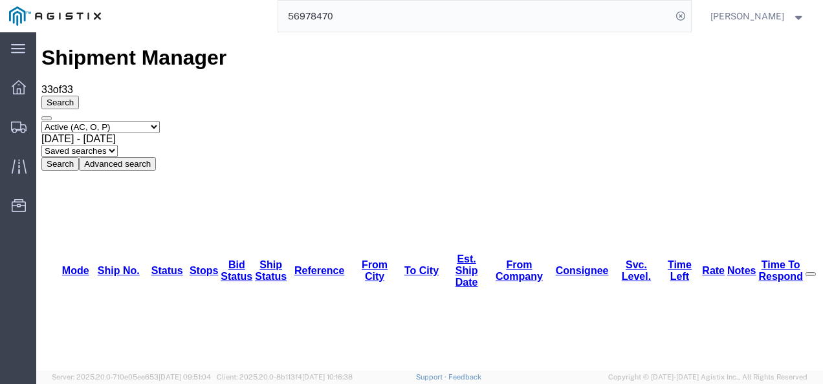
click at [415, 17] on input "56978470" at bounding box center [474, 16] width 393 height 31
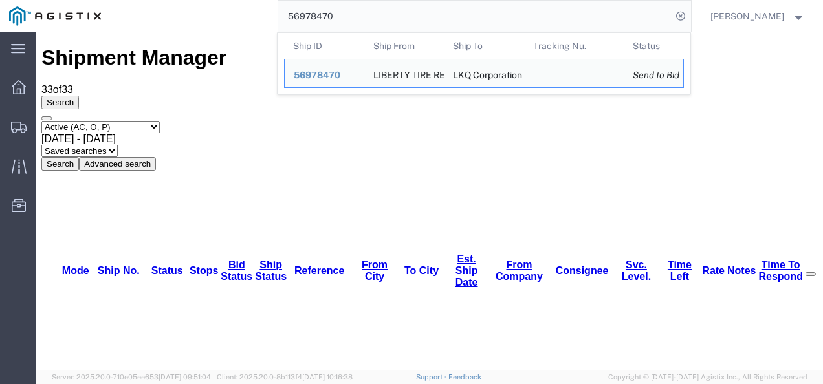
click at [415, 17] on input "56978470" at bounding box center [474, 16] width 393 height 31
paste input "5136"
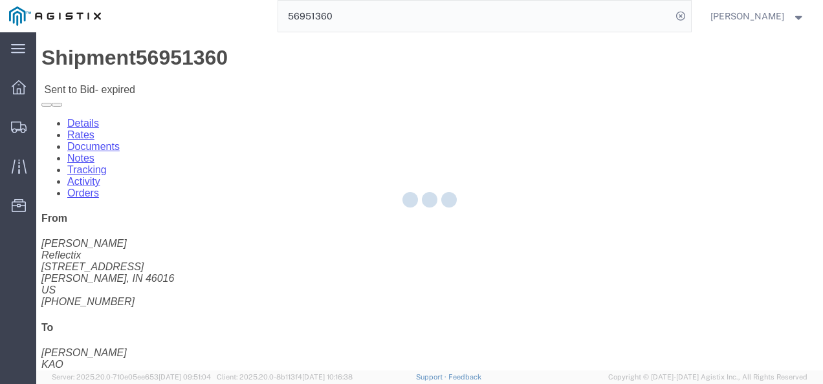
drag, startPoint x: 375, startPoint y: 239, endPoint x: 302, endPoint y: 193, distance: 87.3
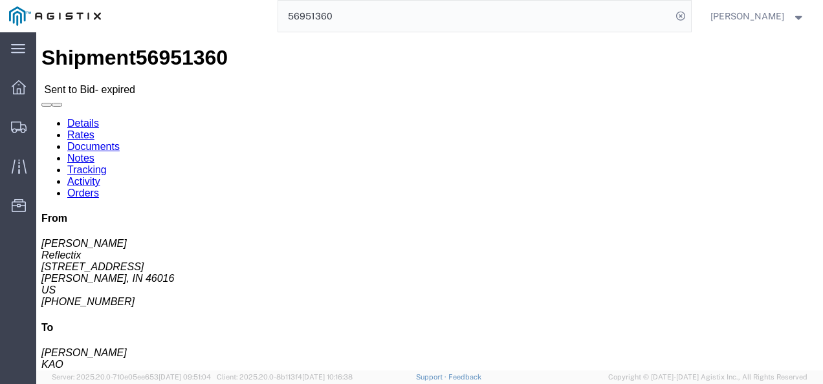
click link "Rates"
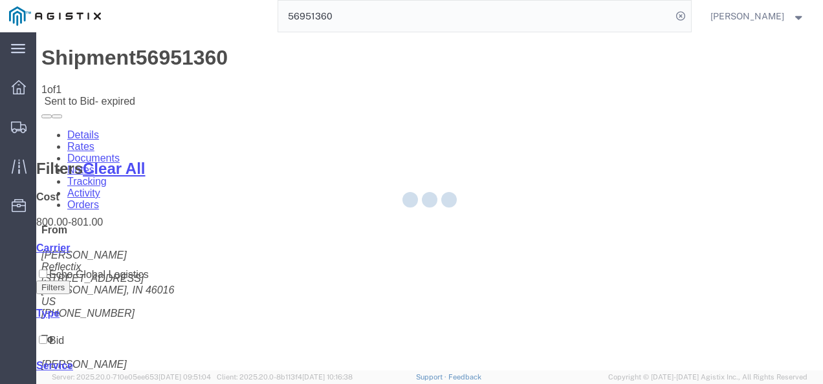
click at [373, 256] on div at bounding box center [429, 201] width 787 height 338
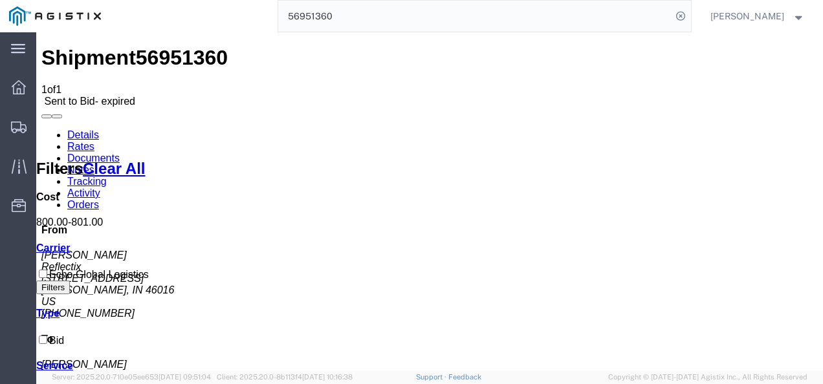
click at [78, 129] on link "Details" at bounding box center [83, 134] width 32 height 11
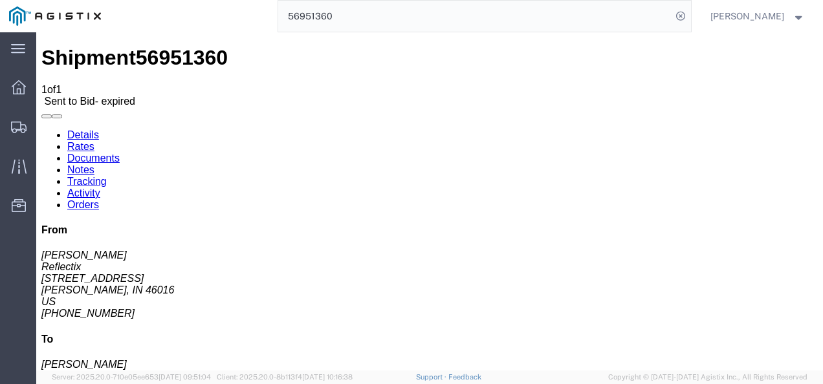
click div "Ship From Reflectix (Zach Powers) 1301 W 16th ST Anderson, IN 46016 United Stat…"
click div "Leg 1 - Truckload Vehicle 1: Standard Dry Van (53 Feet) Number of trucks: 1"
click div "Ship From Reflectix (Zach Powers) 1301 W 16th ST Anderson, IN 46016 United Stat…"
click link "Rates"
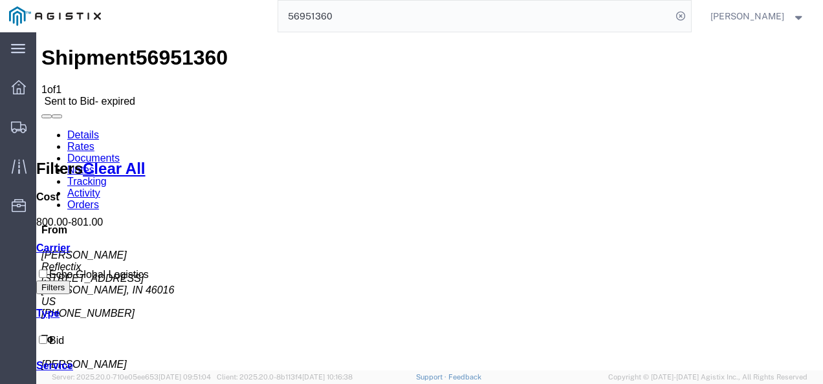
click at [428, 10] on input "56951360" at bounding box center [474, 16] width 393 height 31
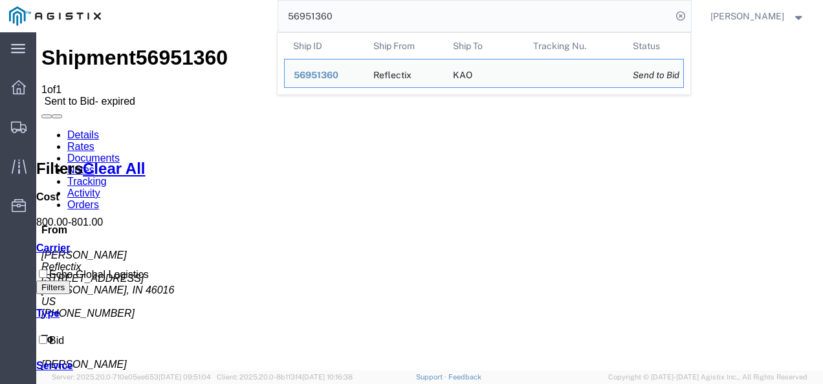
click at [428, 10] on input "56951360" at bounding box center [474, 16] width 393 height 31
paste input "2498"
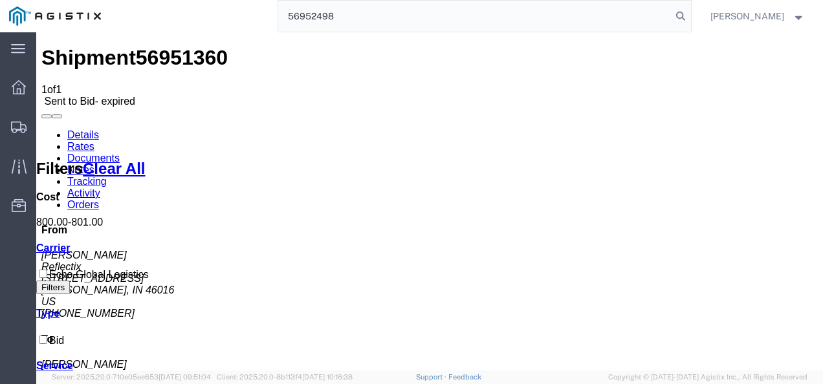
type input "56952498"
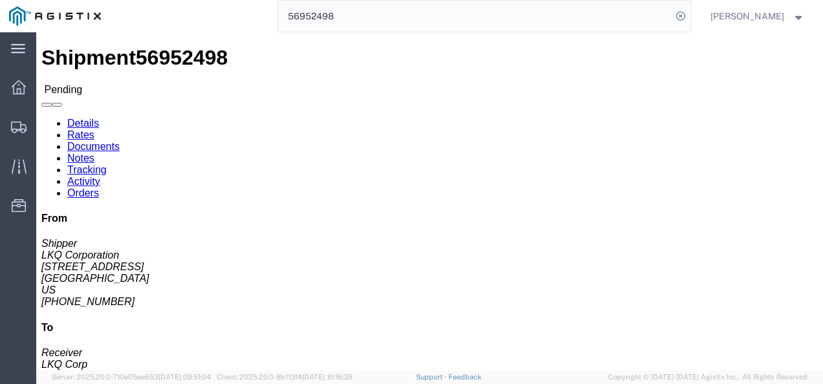
click div "Leg 1 - Truckload Vehicle 1: Standard Dry Van (53 Feet) Number of trucks: 1"
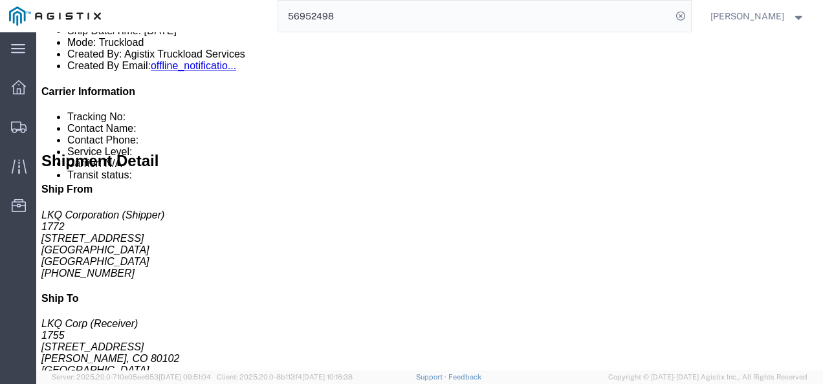
scroll to position [518, 0]
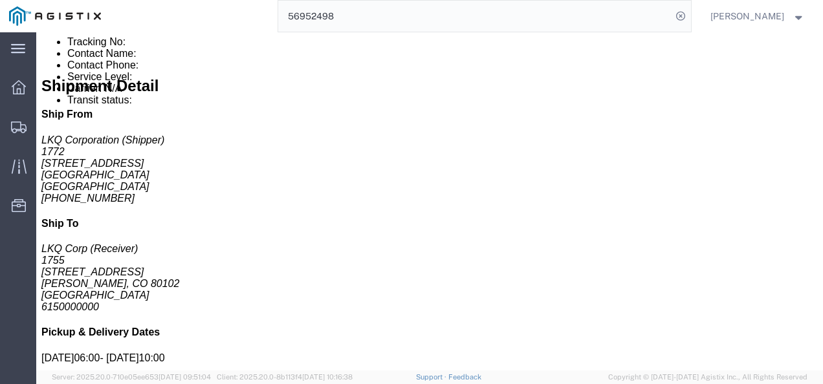
drag, startPoint x: 330, startPoint y: 168, endPoint x: 365, endPoint y: 199, distance: 46.8
click div "Billing Cost Center: 1882 Freight In - Whse Transfer Cost Center Number: 1882-6…"
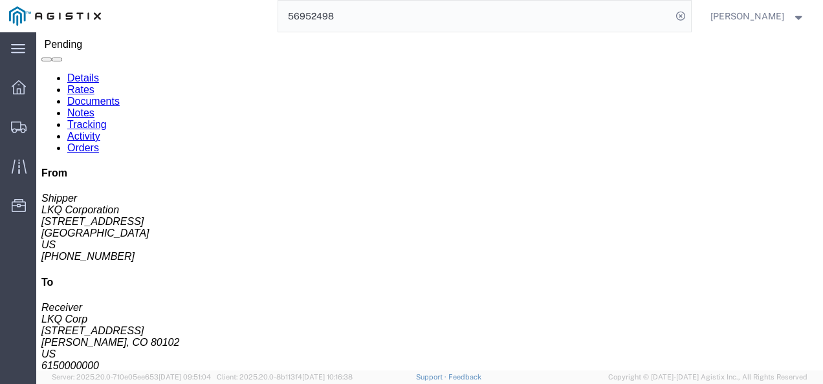
scroll to position [0, 0]
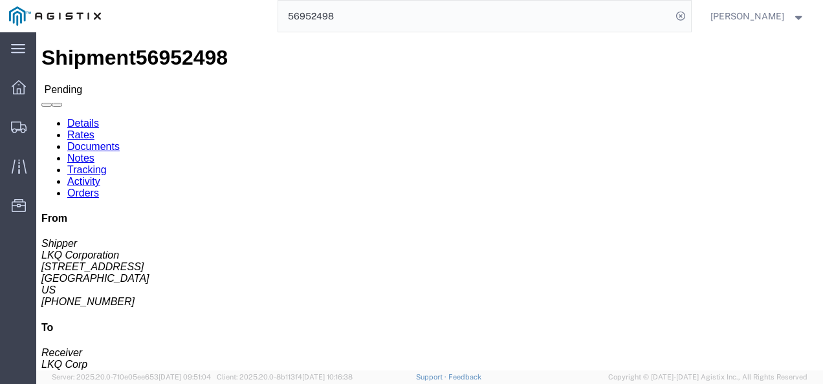
click div "Shipment Detail Ship From LKQ Corporation (Shipper) 1772 32 Dart Rd Newnan, GA …"
click div "Leg 1 - Truckload Vehicle 1: Standard Dry Van (53 Feet) Number of trucks: 1"
click link "Rates"
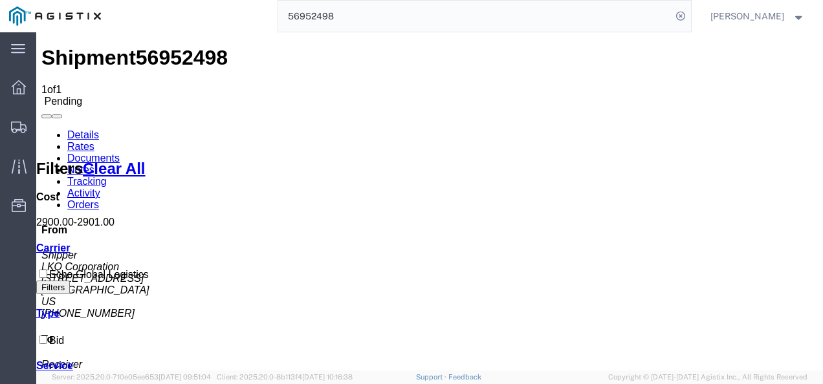
click at [67, 129] on link "Details" at bounding box center [83, 134] width 32 height 11
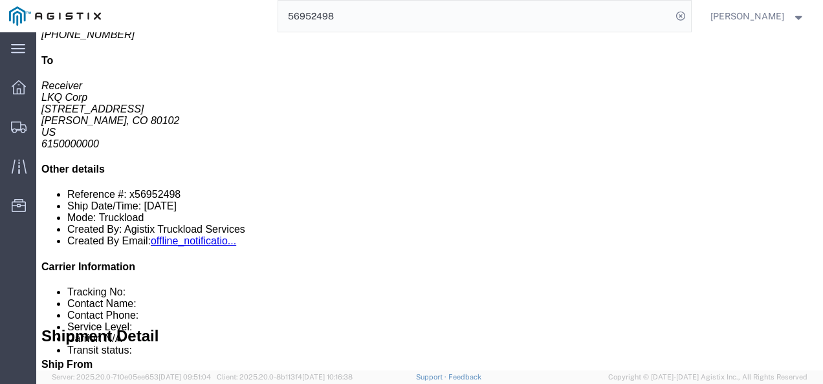
scroll to position [259, 0]
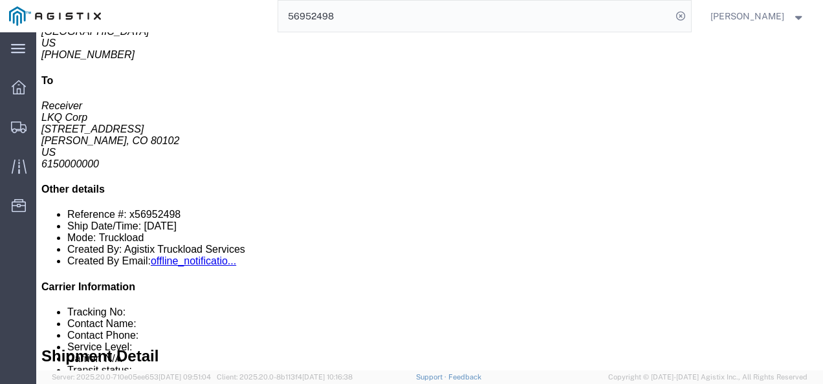
click div "45 Pallet(s) Standard (Stackable) Total weight: 21245.00 ( 31979.00 dim ) LBS C…"
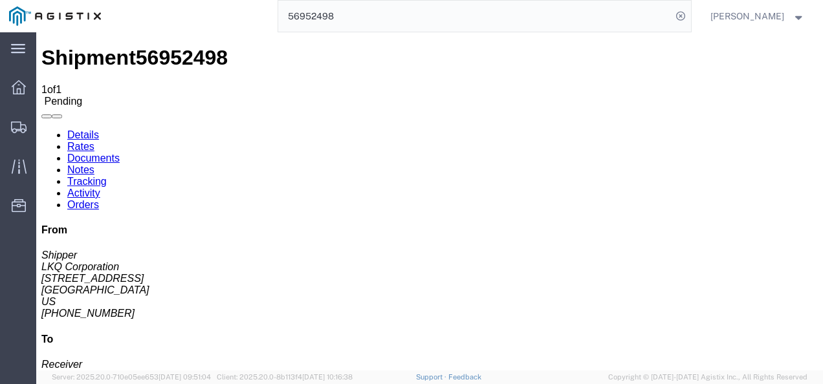
click link "Notes"
click at [78, 129] on link "Details" at bounding box center [83, 134] width 32 height 11
click button "Enter / Modify Bid"
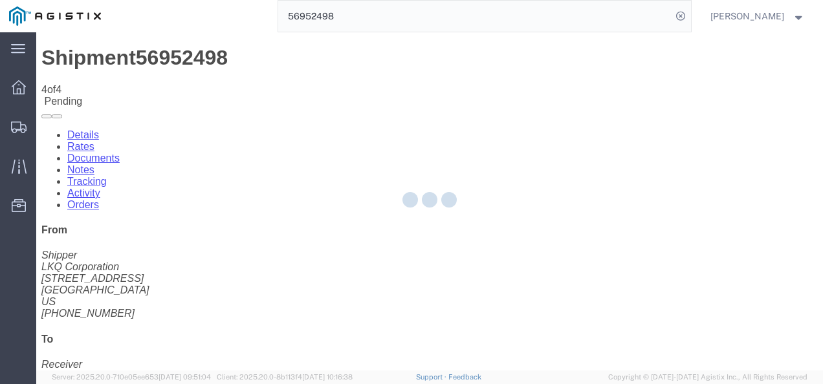
select select "4622"
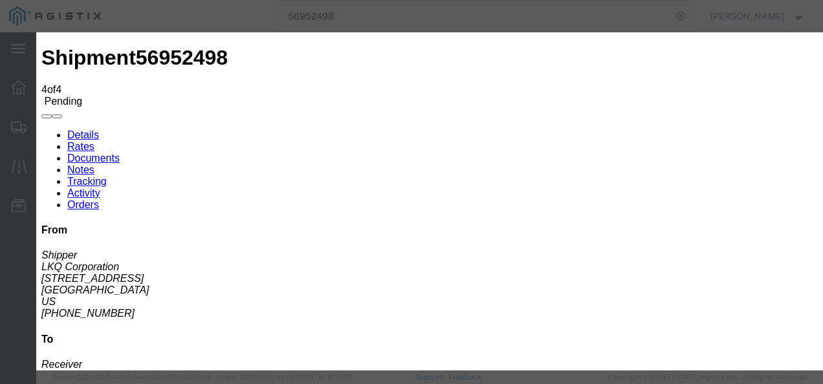
click link "ks_ga - Echo Global Logistics - TL Standard 3 - 5 Day"
drag, startPoint x: 672, startPoint y: 132, endPoint x: 452, endPoint y: 120, distance: 220.3
click div "Mode Select Air Less than Truckload Multi-Leg Ocean Freight Rail Small Parcel T…"
type input "2860"
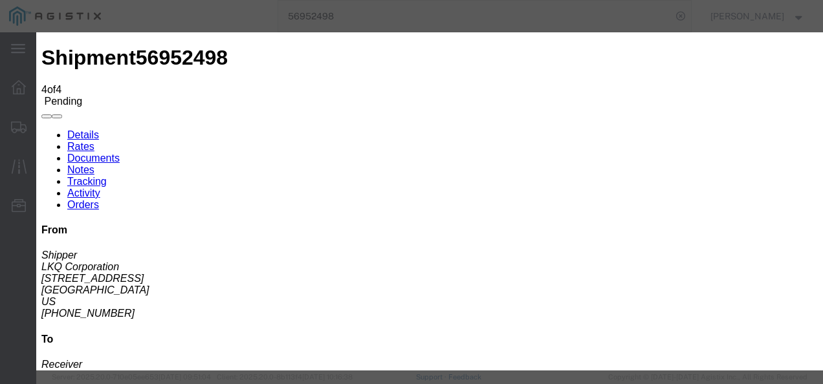
click button "Submit"
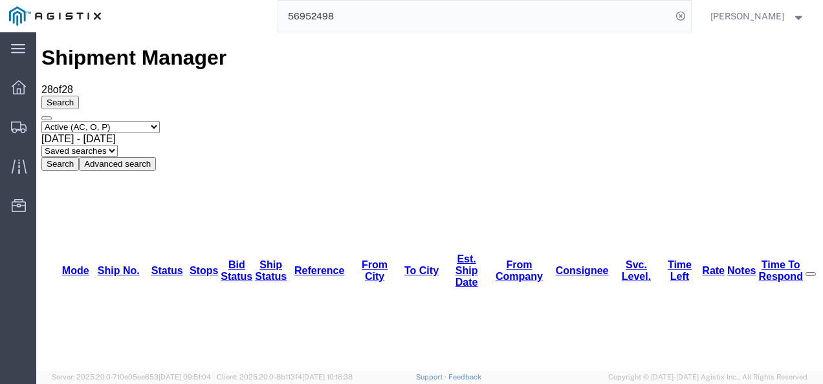
click at [501, 8] on input "56952498" at bounding box center [474, 16] width 393 height 31
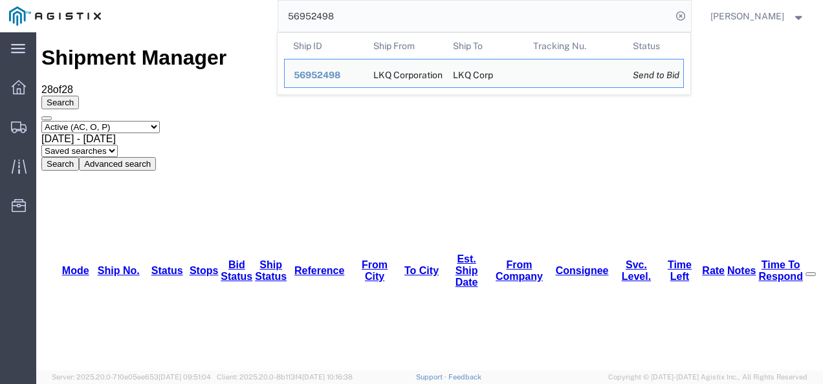
click at [501, 8] on input "56952498" at bounding box center [474, 16] width 393 height 31
paste input "6525"
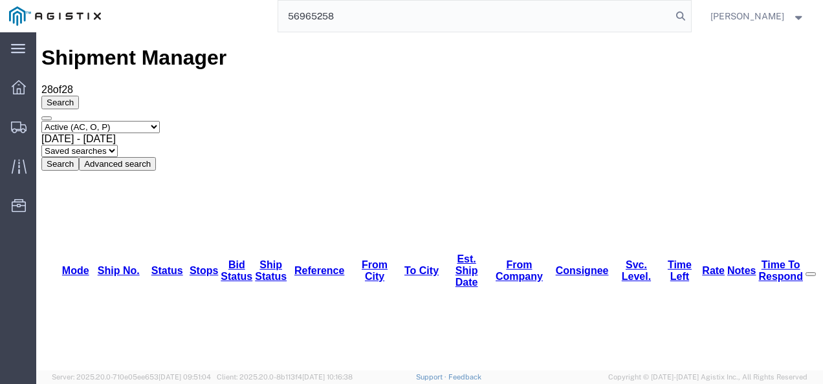
type input "56965258"
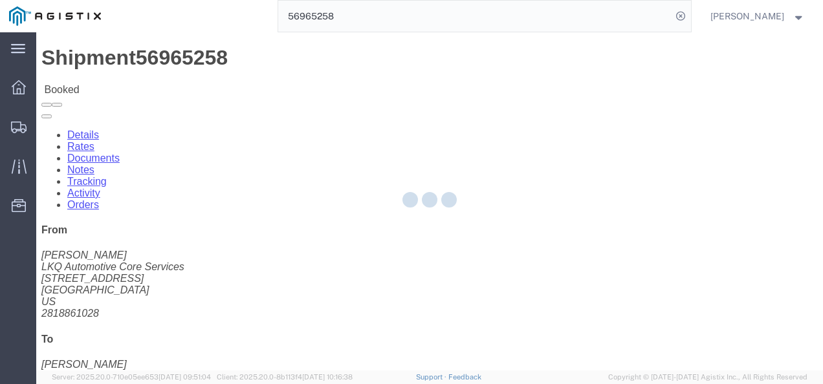
click at [411, 255] on div at bounding box center [429, 201] width 787 height 338
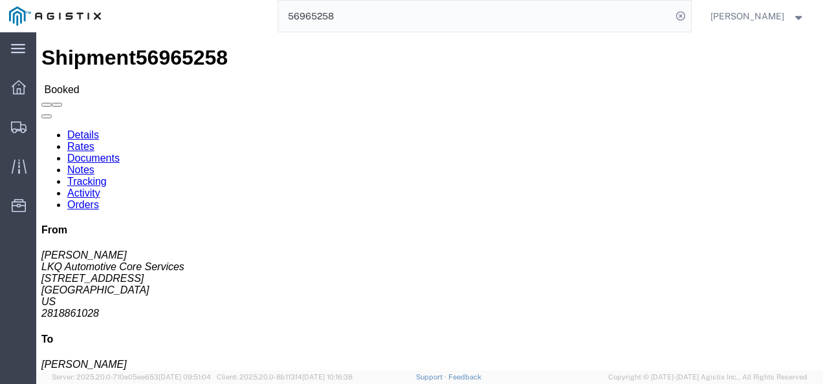
click div "Shipment Detail Ship From LKQ Automotive Core Services (Alfredo Canales) 1760 1…"
click h4 "Routing & Vehicle Information"
drag, startPoint x: 506, startPoint y: 209, endPoint x: 497, endPoint y: 211, distance: 9.3
click div "Ship From LKQ Automotive Core Services (Alfredo Canales) 1760 1714 West Mout Ho…"
click h4 "Routing & Vehicle Information"
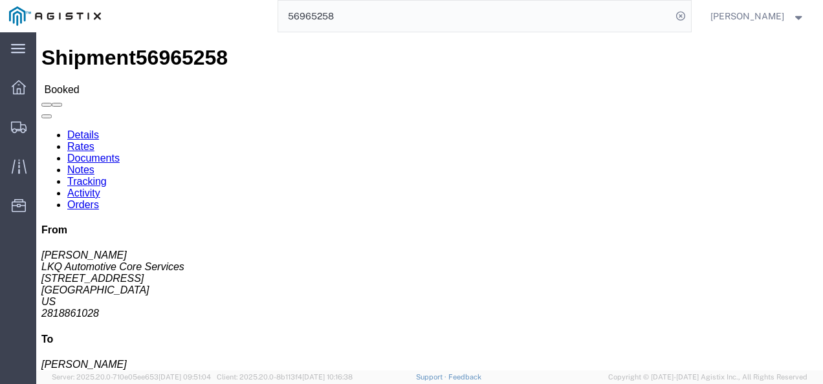
click div "Shipment Detail Ship From LKQ Automotive Core Services (Alfredo Canales) 1760 1…"
click div "Ship From LKQ Automotive Core Services (Alfredo Canales) 1760 1714 West Mout Ho…"
drag, startPoint x: 387, startPoint y: 199, endPoint x: 402, endPoint y: 250, distance: 52.6
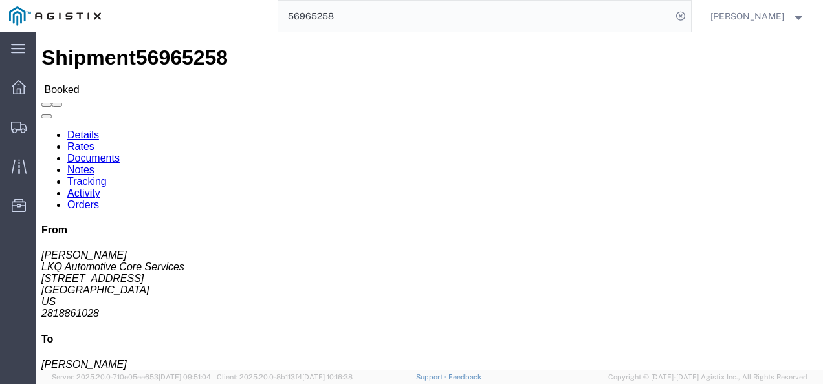
click div "Ship From LKQ Automotive Core Services (Alfredo Canales) 1760 1714 West Mout Ho…"
